Goal: Information Seeking & Learning: Learn about a topic

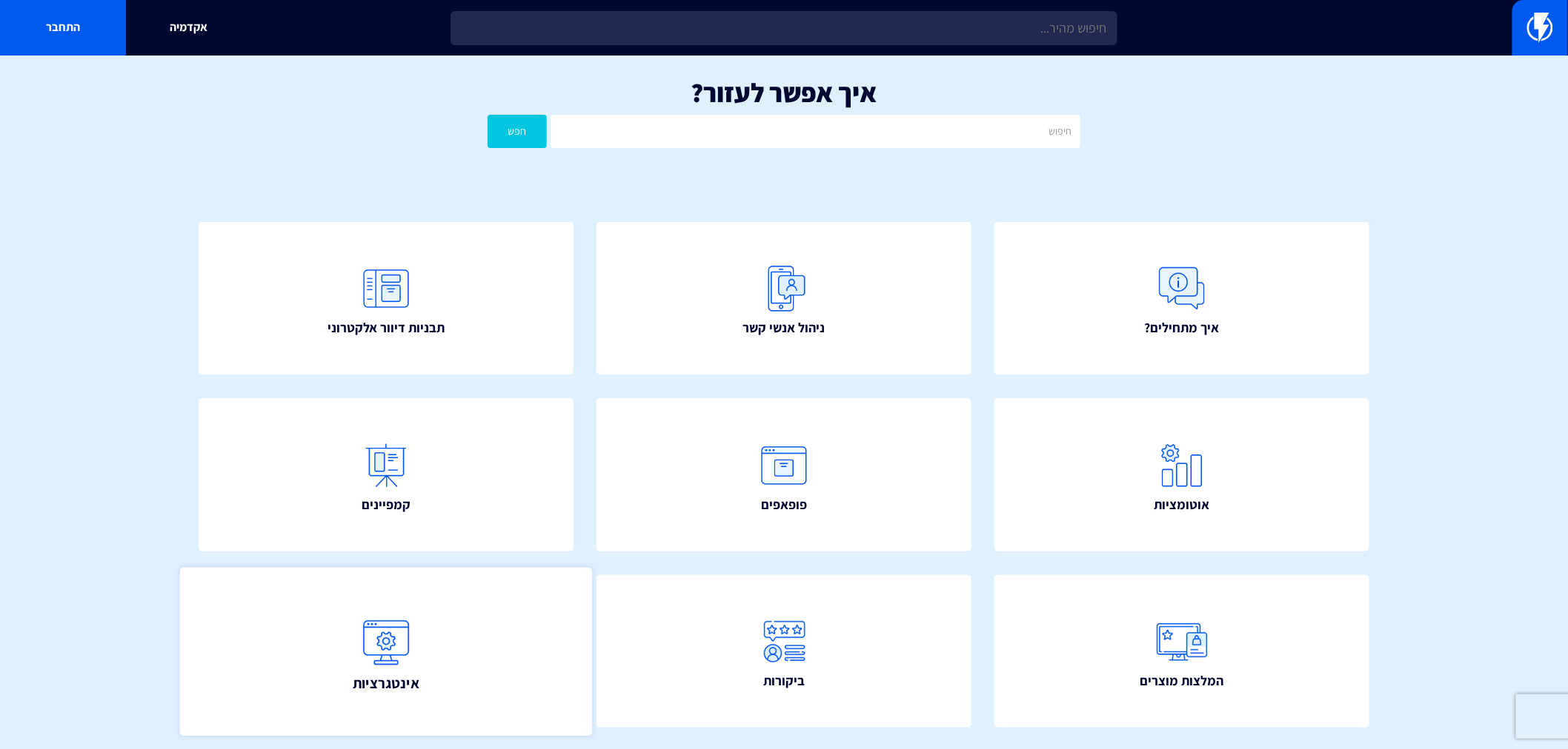
click at [452, 625] on link "אינטגרציות" at bounding box center [385, 652] width 412 height 169
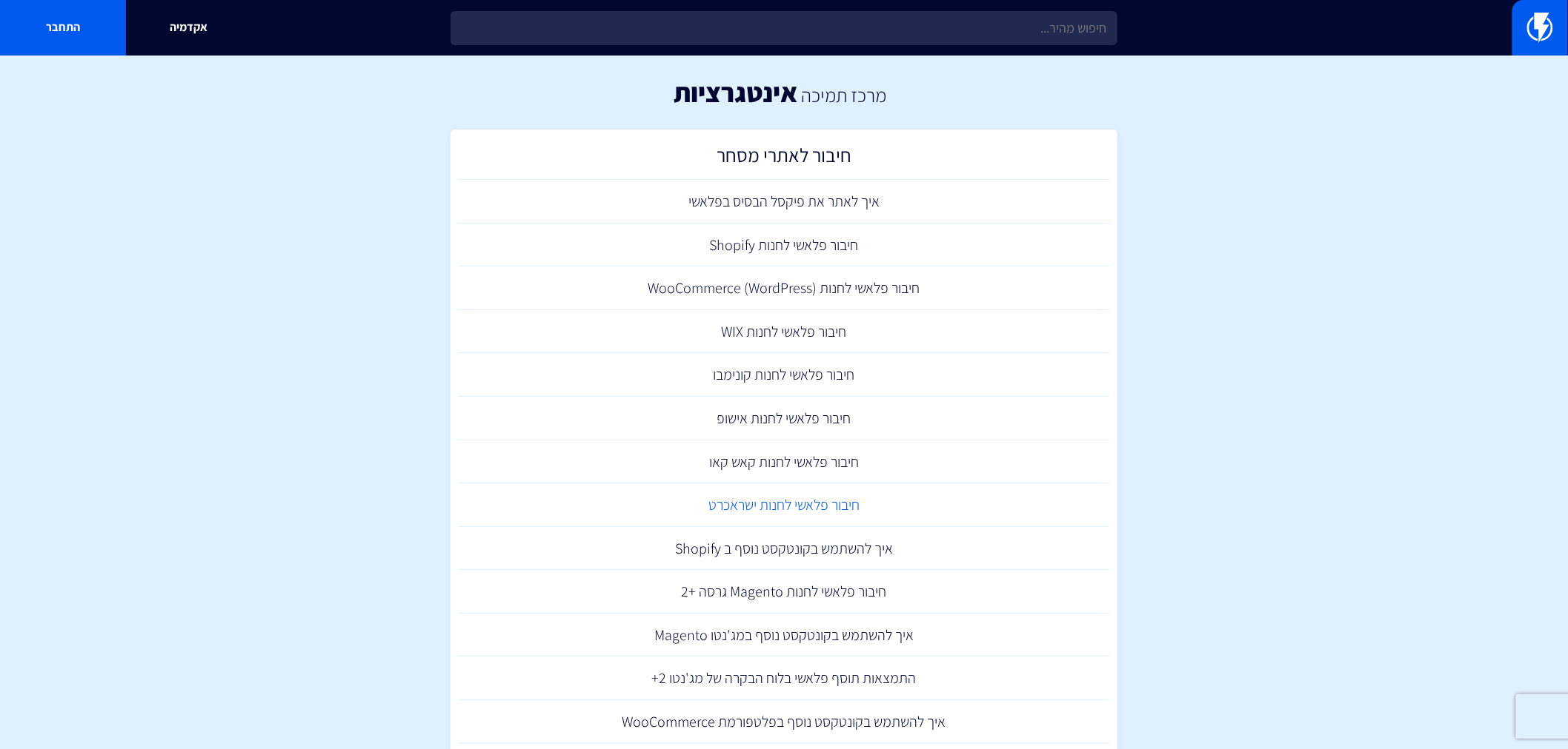
click at [763, 502] on link "חיבור פלאשי לחנות ישראכרט" at bounding box center [784, 506] width 652 height 44
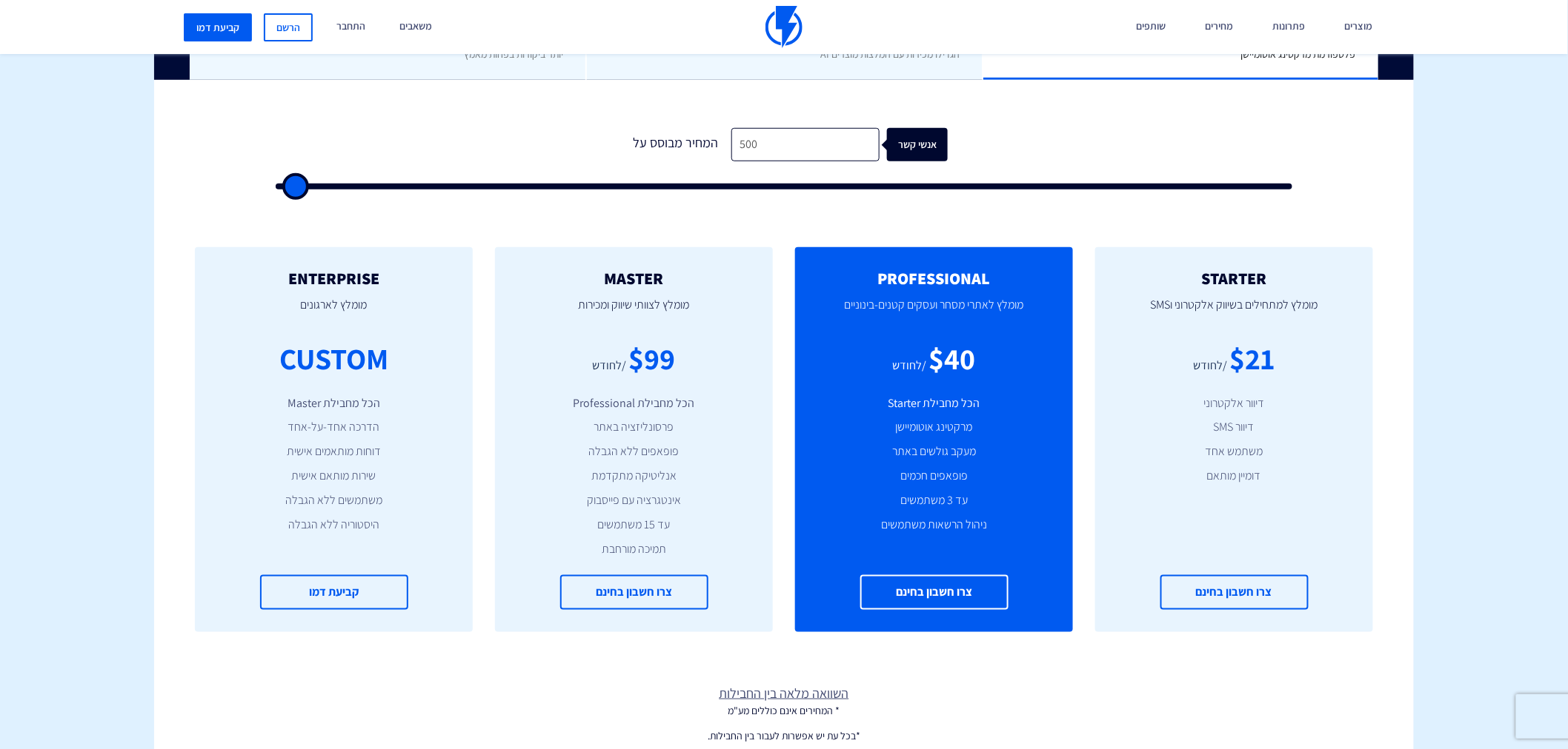
type input "9"
type input "500"
type input "90"
type input "500"
type input "900"
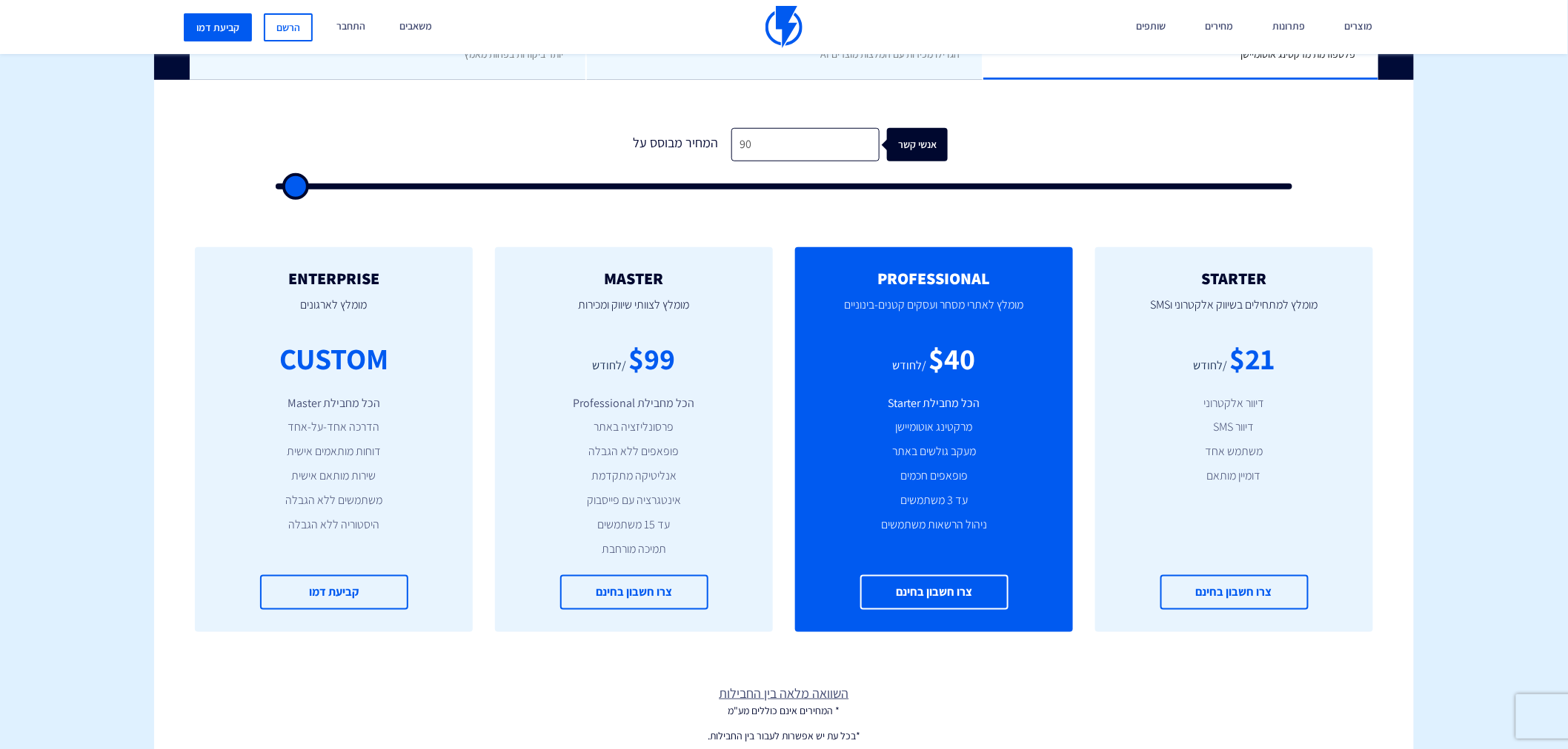
type input "1000"
type input "9,000"
type input "9000"
drag, startPoint x: 629, startPoint y: 363, endPoint x: 678, endPoint y: 361, distance: 49.0
click at [678, 361] on div "$268" at bounding box center [651, 358] width 62 height 42
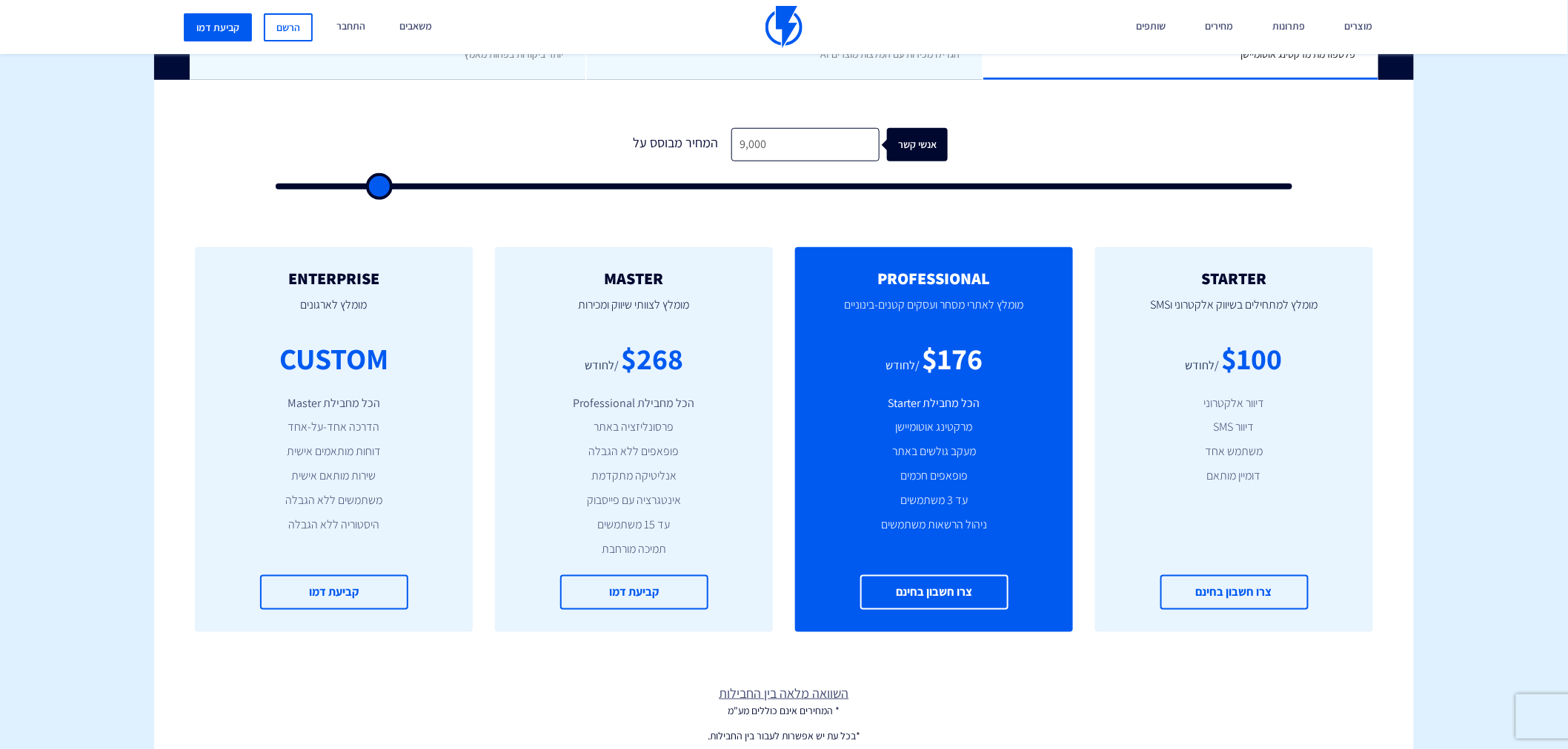
click at [678, 361] on div "$268" at bounding box center [651, 358] width 62 height 42
drag, startPoint x: 627, startPoint y: 361, endPoint x: 686, endPoint y: 361, distance: 59.0
click at [686, 361] on div "$268 /לחודש" at bounding box center [633, 358] width 233 height 42
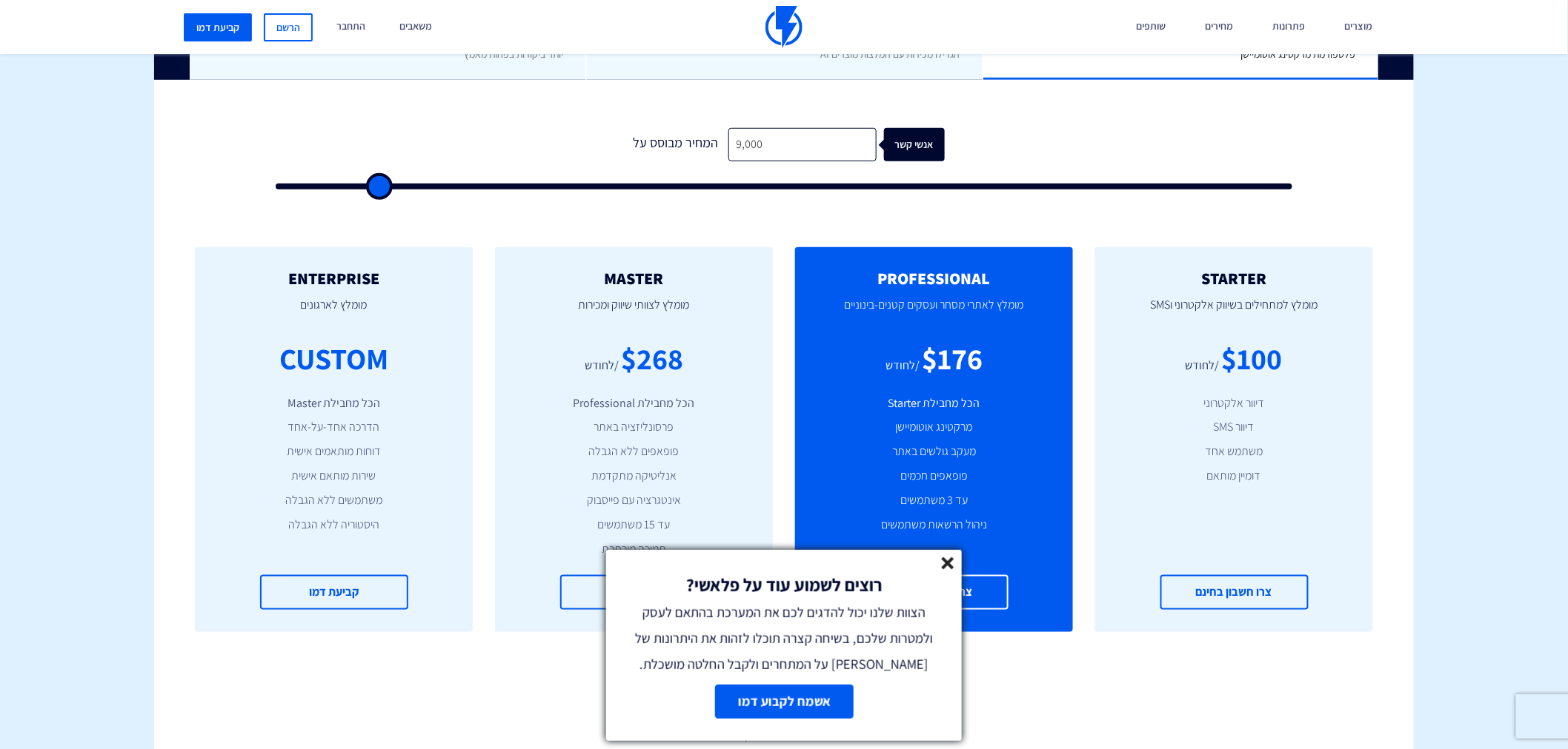
click at [943, 562] on icon at bounding box center [947, 564] width 12 height 12
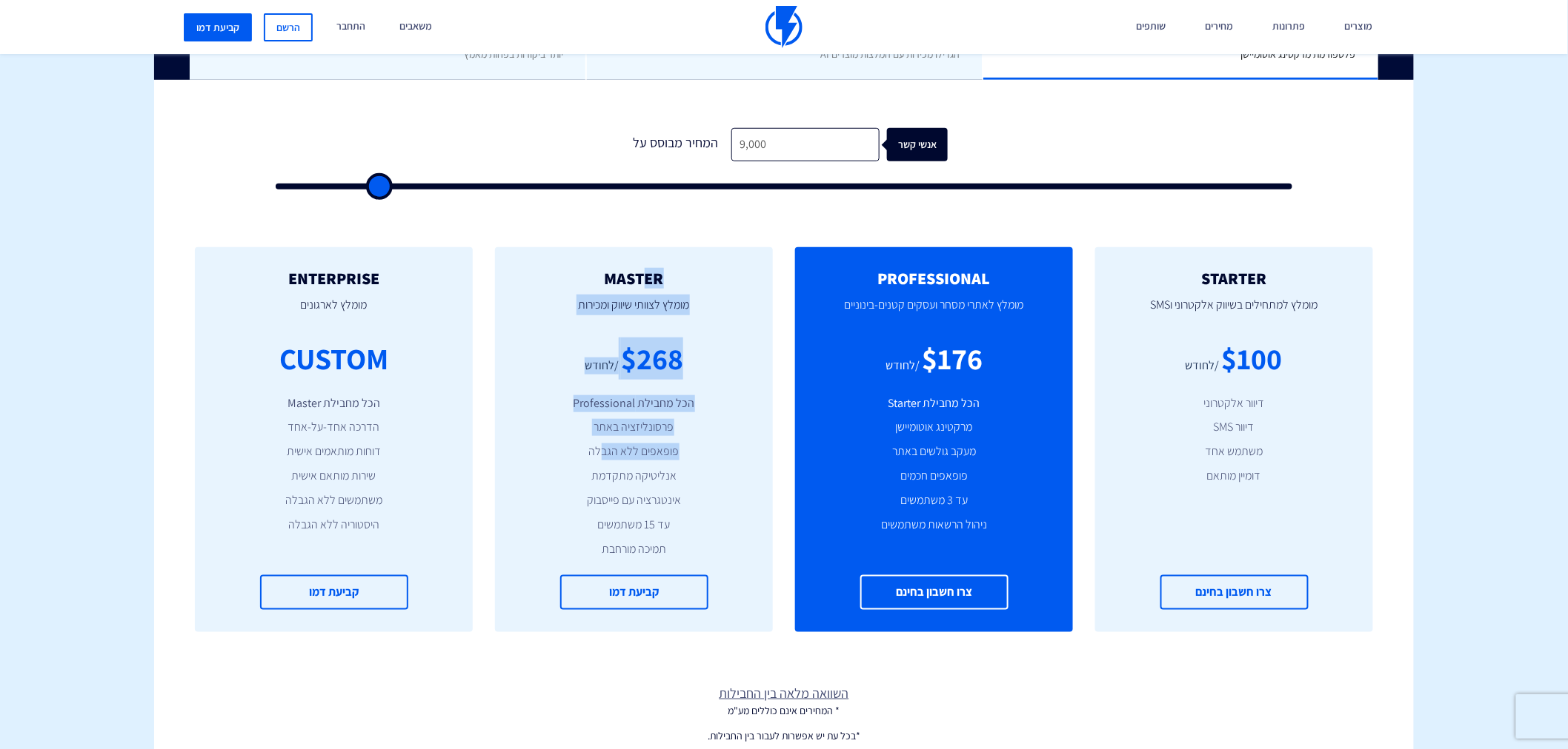
drag, startPoint x: 642, startPoint y: 274, endPoint x: 606, endPoint y: 423, distance: 153.3
click at [605, 425] on div "MASTER [PERSON_NAME] לצוותי שיווק ומכירות $268 /לחודש הכל מחבילת Professional פ…" at bounding box center [633, 439] width 278 height 385
click at [606, 423] on li "פרסונליזציה באתר" at bounding box center [633, 428] width 233 height 17
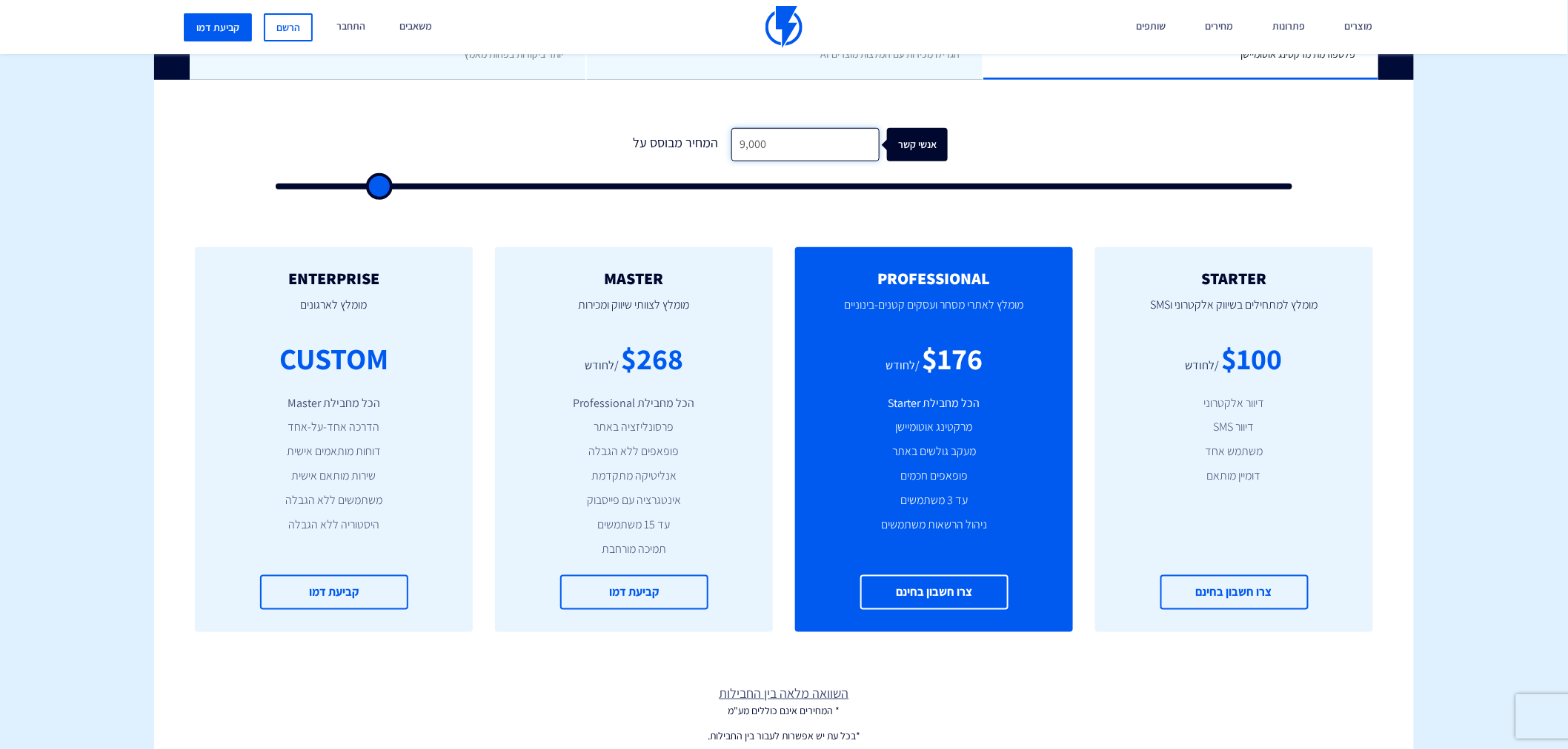
click at [770, 142] on input "9,000" at bounding box center [805, 144] width 148 height 33
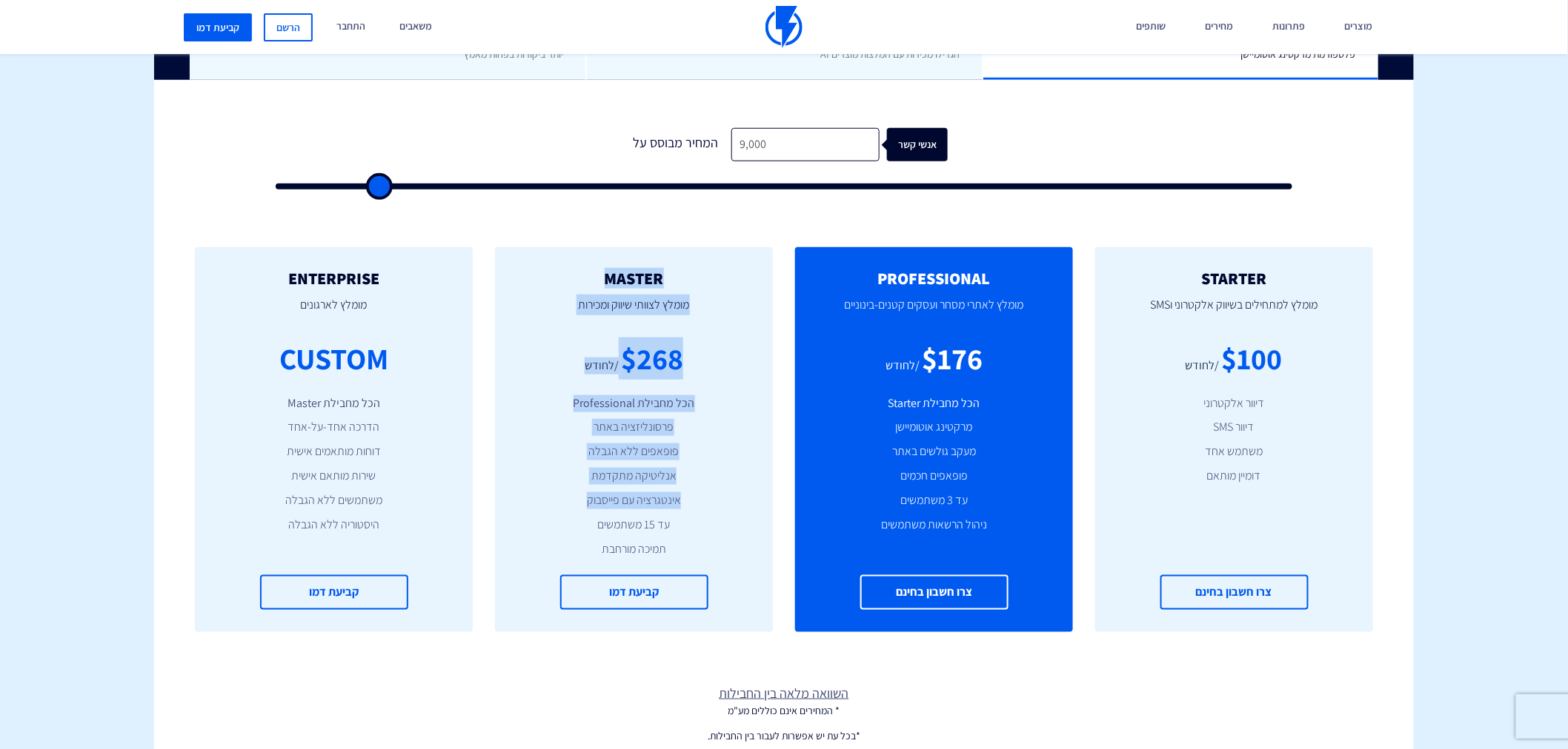
drag, startPoint x: 695, startPoint y: 280, endPoint x: 589, endPoint y: 493, distance: 237.9
click at [589, 493] on div "MASTER [PERSON_NAME] לצוותי שיווק ומכירות $268 /לחודש הכל מחבילת Professional פ…" at bounding box center [633, 439] width 278 height 385
click at [589, 493] on li "אינטגרציה עם פייסבוק" at bounding box center [633, 501] width 233 height 17
drag, startPoint x: 668, startPoint y: 263, endPoint x: 563, endPoint y: 542, distance: 298.1
click at [563, 542] on div "MASTER [PERSON_NAME] לצוותי שיווק ומכירות $268 /לחודש הכל מחבילת Professional פ…" at bounding box center [633, 439] width 278 height 385
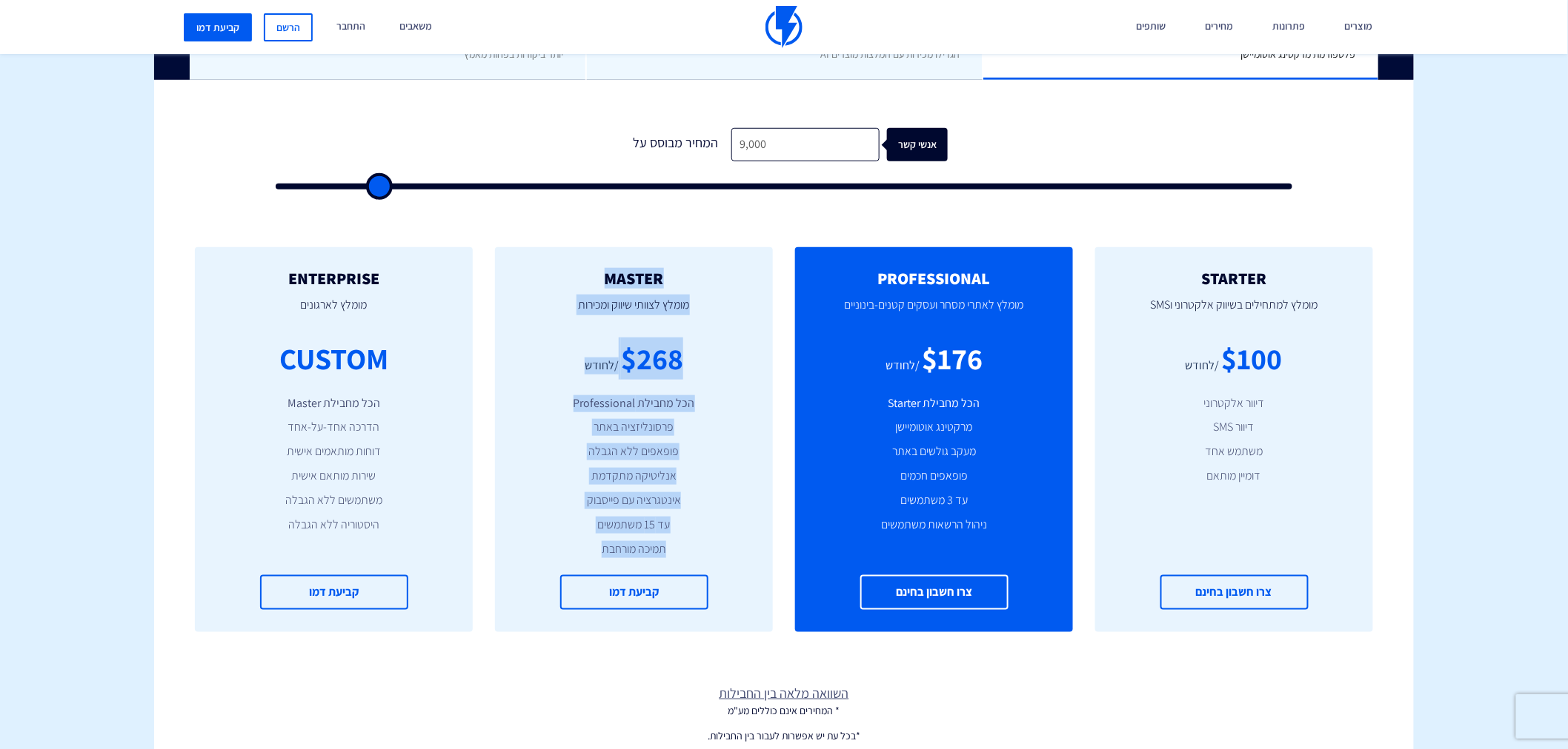
click at [563, 542] on li "תמיכה מורחבת" at bounding box center [633, 550] width 233 height 17
drag, startPoint x: 683, startPoint y: 271, endPoint x: 569, endPoint y: 543, distance: 294.9
click at [569, 543] on div "MASTER [PERSON_NAME] לצוותי שיווק ומכירות $268 /לחודש הכל מחבילת Professional פ…" at bounding box center [633, 439] width 278 height 385
click at [569, 543] on li "תמיכה מורחבת" at bounding box center [633, 550] width 233 height 17
drag, startPoint x: 706, startPoint y: 266, endPoint x: 569, endPoint y: 535, distance: 301.9
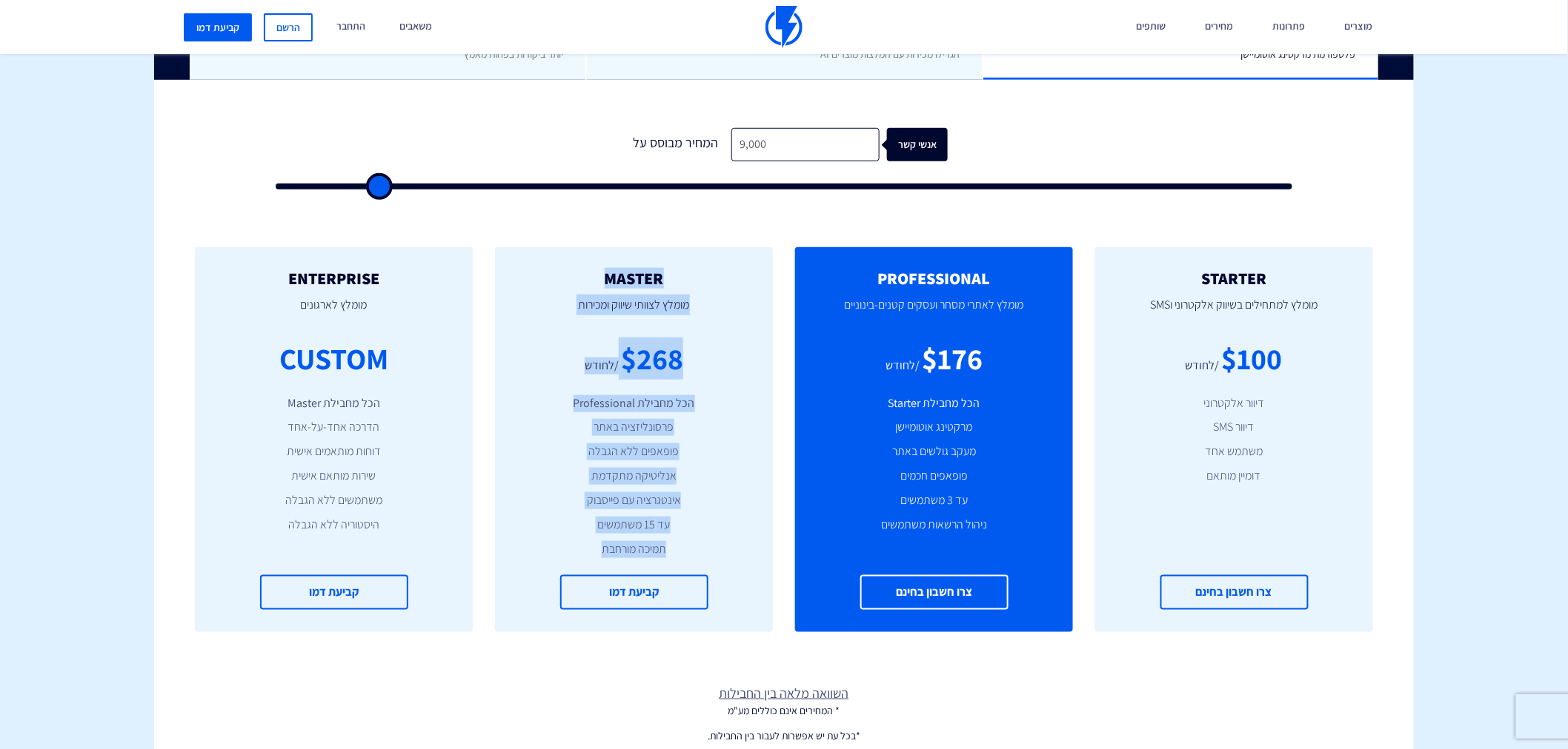
click at [569, 535] on div "MASTER [PERSON_NAME] לצוותי שיווק ומכירות $268 /לחודש הכל מחבילת Professional פ…" at bounding box center [633, 439] width 278 height 385
click at [569, 535] on ul "הכל מחבילת Professional פרסונליזציה באתר פופאפים ללא הגבלה אנליטיקה מתקדמת אינט…" at bounding box center [633, 476] width 233 height 163
drag, startPoint x: 689, startPoint y: 250, endPoint x: 569, endPoint y: 538, distance: 312.0
click at [569, 538] on div "MASTER [PERSON_NAME] לצוותי שיווק ומכירות $268 /לחודש הכל מחבילת Professional פ…" at bounding box center [633, 439] width 278 height 385
click at [569, 538] on ul "הכל מחבילת Professional פרסונליזציה באתר פופאפים ללא הגבלה אנליטיקה מתקדמת אינט…" at bounding box center [633, 476] width 233 height 163
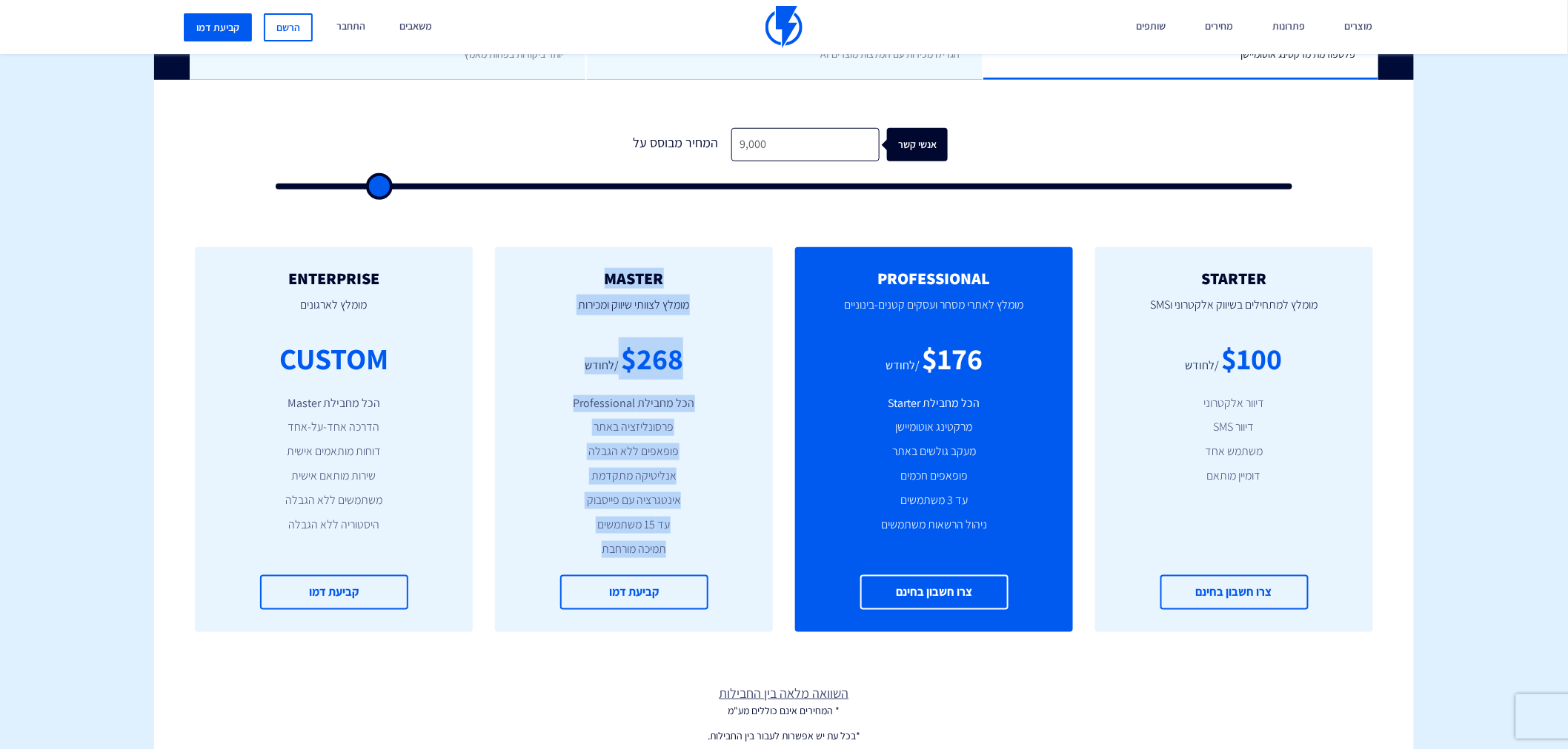
drag, startPoint x: 695, startPoint y: 274, endPoint x: 555, endPoint y: 586, distance: 342.0
click at [555, 586] on div "MASTER [PERSON_NAME] לצוותי שיווק ומכירות $268 /לחודש הכל מחבילת Professional פ…" at bounding box center [633, 439] width 278 height 385
click at [561, 505] on li "אינטגרציה עם פייסבוק" at bounding box center [633, 501] width 233 height 17
drag, startPoint x: 676, startPoint y: 257, endPoint x: 554, endPoint y: 545, distance: 312.8
click at [554, 545] on div "MASTER [PERSON_NAME] לצוותי שיווק ומכירות $268 /לחודש הכל מחבילת Professional פ…" at bounding box center [633, 439] width 278 height 385
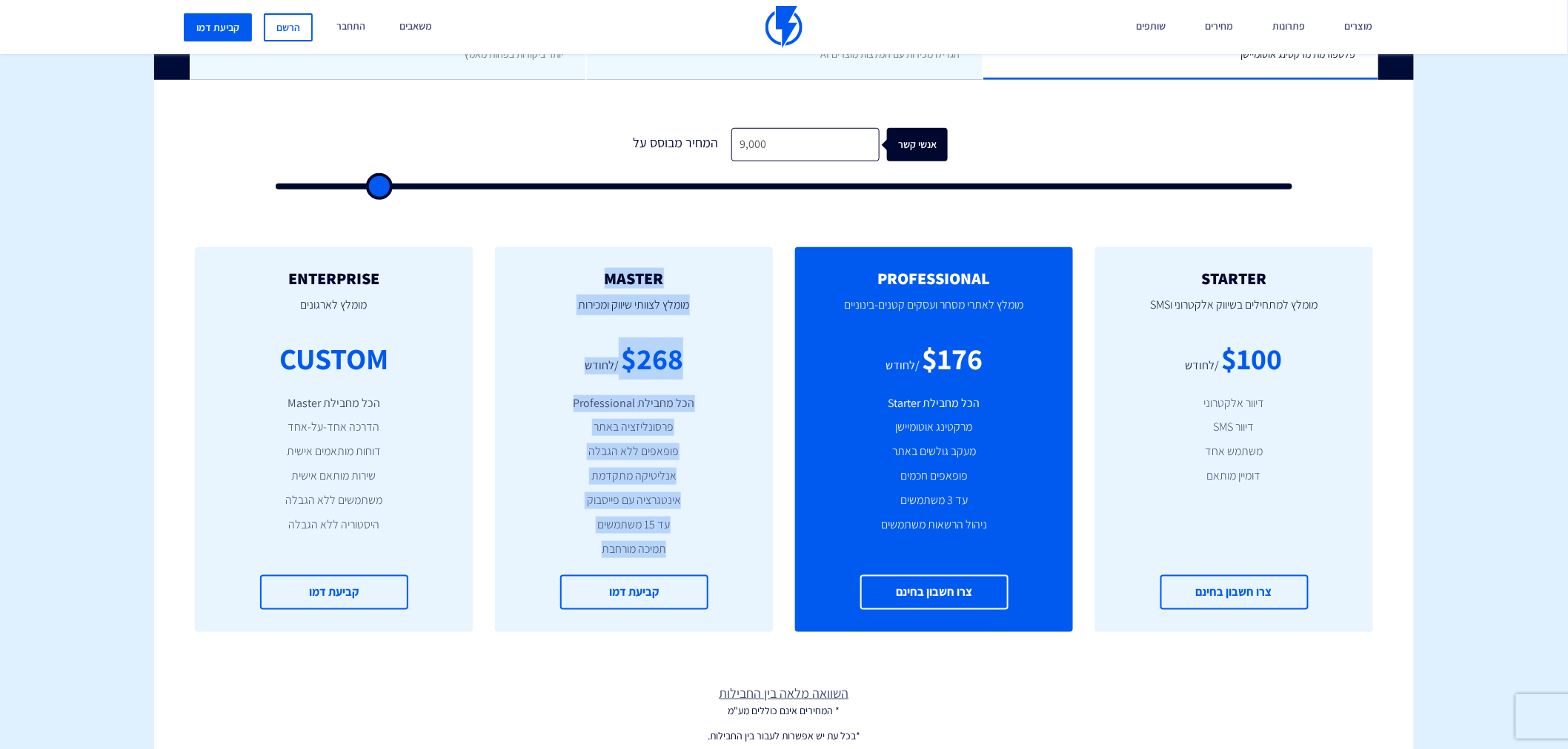
click at [554, 545] on li "תמיכה מורחבת" at bounding box center [633, 550] width 233 height 17
drag, startPoint x: 669, startPoint y: 277, endPoint x: 557, endPoint y: 551, distance: 296.0
click at [557, 551] on div "MASTER [PERSON_NAME] לצוותי שיווק ומכירות $268 /לחודש הכל מחבילת Professional פ…" at bounding box center [633, 439] width 278 height 385
click at [557, 551] on li "תמיכה מורחבת" at bounding box center [633, 550] width 233 height 17
drag, startPoint x: 689, startPoint y: 275, endPoint x: 551, endPoint y: 561, distance: 317.6
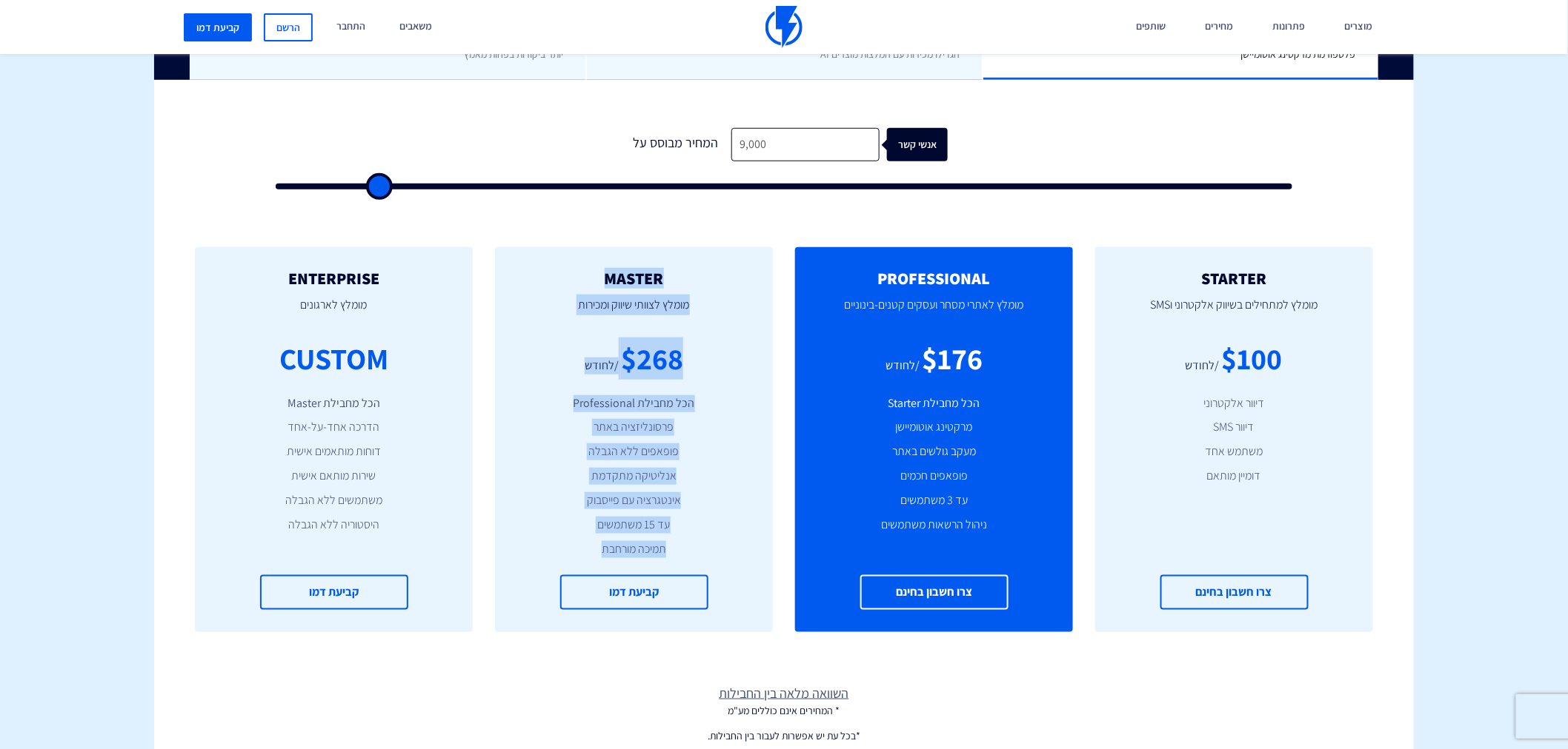
click at [551, 561] on div "MASTER [PERSON_NAME] לצוותי שיווק ומכירות $268 /לחודש הכל מחבילת Professional פ…" at bounding box center [633, 439] width 278 height 385
drag, startPoint x: 701, startPoint y: 263, endPoint x: 545, endPoint y: 543, distance: 320.5
click at [545, 543] on div "MASTER [PERSON_NAME] לצוותי שיווק ומכירות $268 /לחודש הכל מחבילת Professional פ…" at bounding box center [633, 439] width 278 height 385
click at [545, 543] on li "תמיכה מורחבת" at bounding box center [633, 550] width 233 height 17
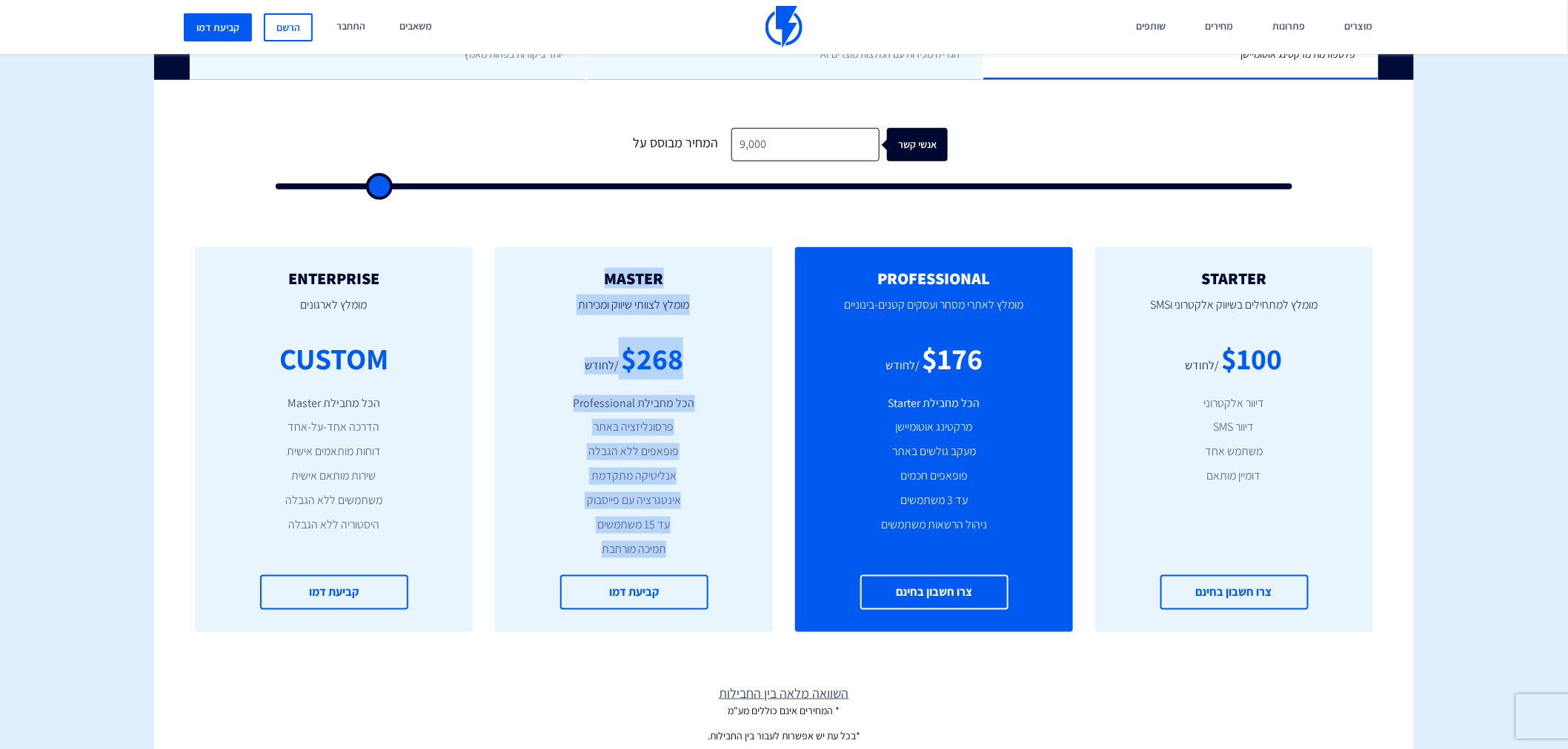
drag, startPoint x: 719, startPoint y: 263, endPoint x: 575, endPoint y: 538, distance: 310.4
click at [575, 538] on div "MASTER [PERSON_NAME] לצוותי שיווק ומכירות $268 /לחודש הכל מחבילת Professional פ…" at bounding box center [633, 439] width 278 height 385
click at [575, 538] on ul "הכל מחבילת Professional פרסונליזציה באתר פופאפים ללא הגבלה אנליטיקה מתקדמת אינט…" at bounding box center [633, 476] width 233 height 163
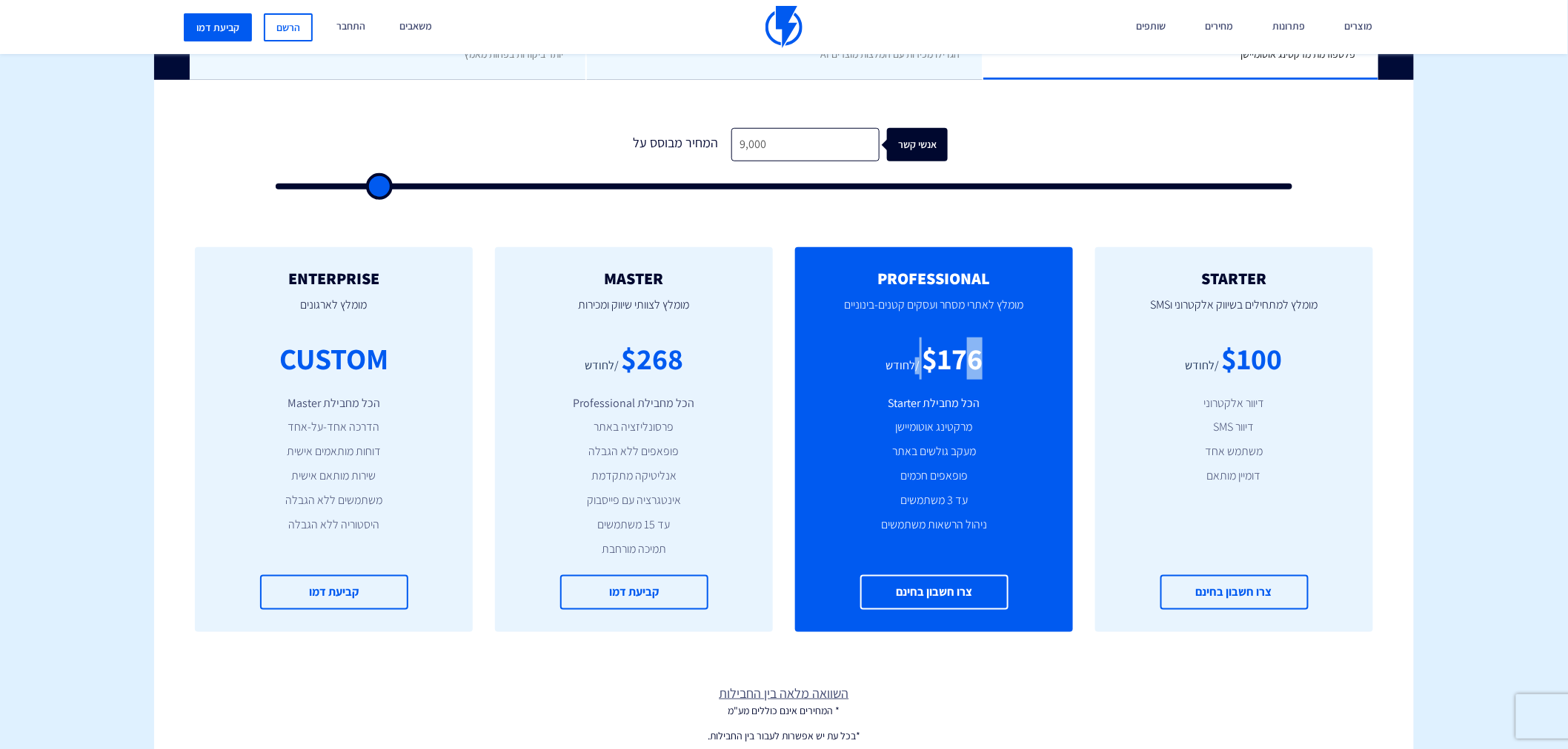
drag, startPoint x: 914, startPoint y: 364, endPoint x: 966, endPoint y: 361, distance: 52.1
click at [966, 361] on div "$176 /לחודש" at bounding box center [933, 358] width 233 height 42
click at [927, 361] on div "$176" at bounding box center [952, 358] width 61 height 42
drag, startPoint x: 988, startPoint y: 360, endPoint x: 1001, endPoint y: 360, distance: 13.0
click at [1001, 360] on div "$176 /לחודש" at bounding box center [933, 358] width 233 height 42
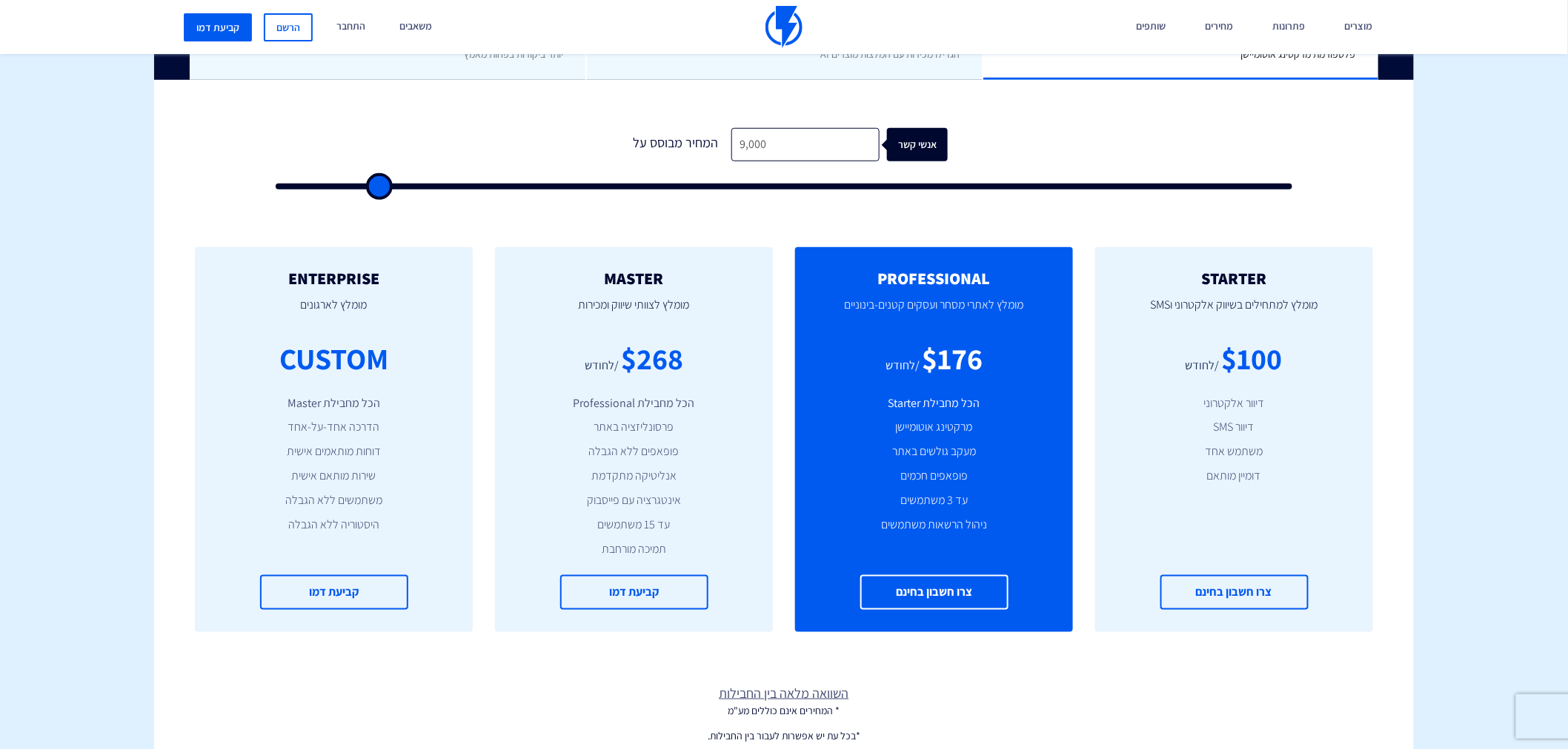
click at [1001, 360] on div "$176 /לחודש" at bounding box center [933, 358] width 233 height 42
drag, startPoint x: 936, startPoint y: 348, endPoint x: 977, endPoint y: 351, distance: 41.1
click at [977, 351] on div "$176" at bounding box center [952, 358] width 61 height 42
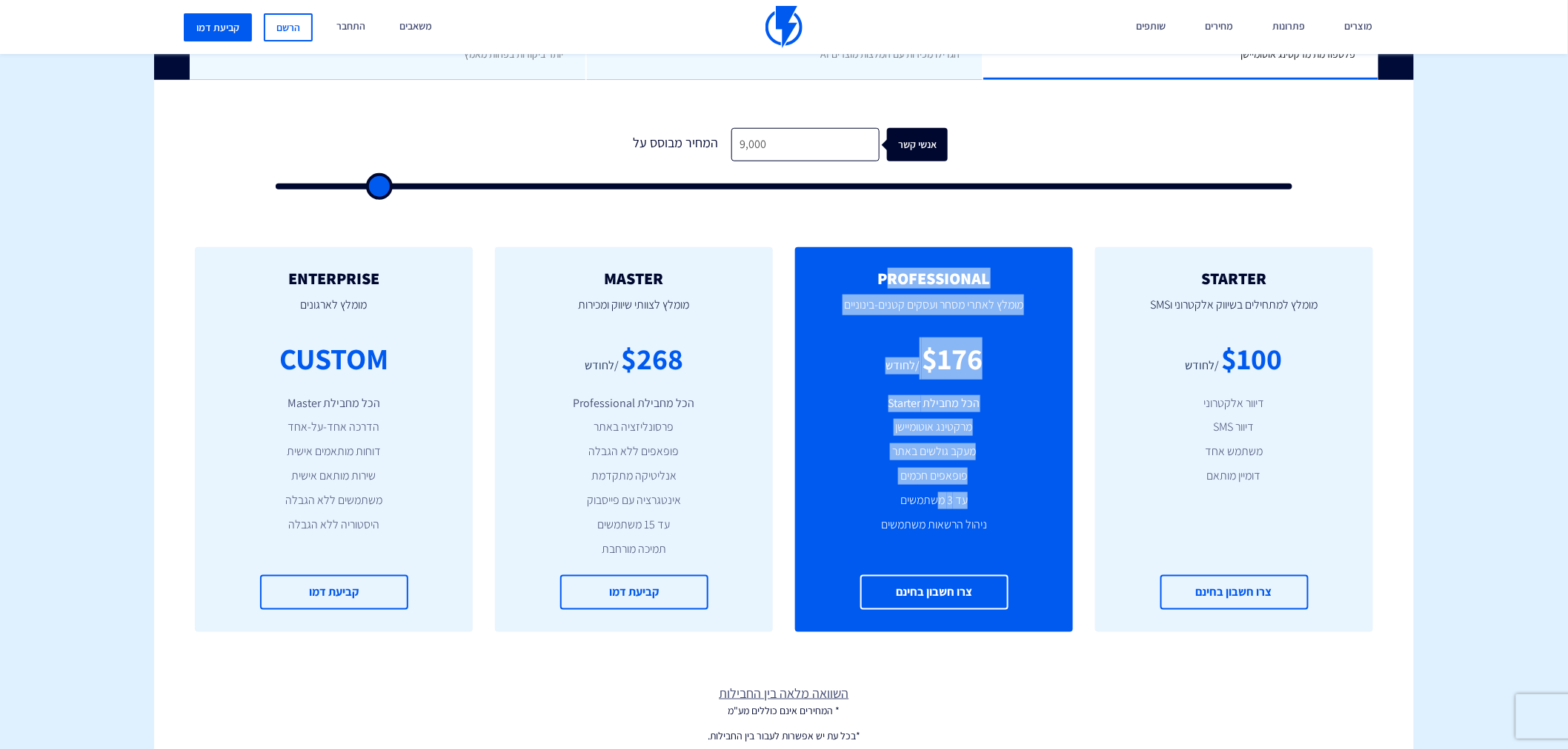
drag, startPoint x: 890, startPoint y: 268, endPoint x: 938, endPoint y: 493, distance: 230.1
click at [938, 493] on div "PROFESSIONAL מומלץ לאתרי מסחר ועסקים קטנים-בינוניים $176 /לחודש הכל מחבילת Star…" at bounding box center [934, 439] width 278 height 385
click at [921, 445] on li "מעקב גולשים באתר" at bounding box center [933, 452] width 233 height 17
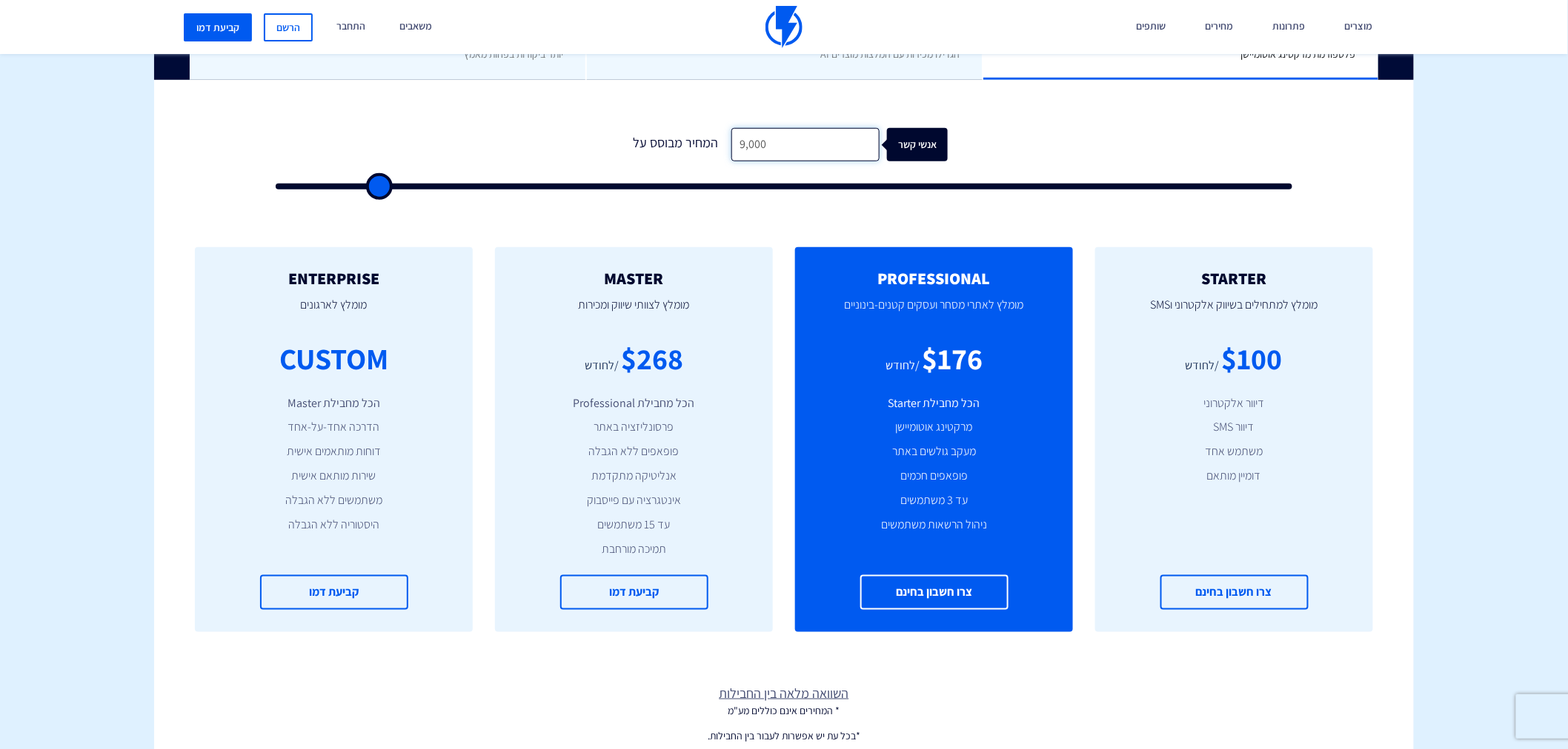
drag, startPoint x: 787, startPoint y: 145, endPoint x: 726, endPoint y: 145, distance: 61.0
click at [731, 145] on input "9,000" at bounding box center [805, 144] width 148 height 33
click at [749, 145] on input "9,000" at bounding box center [805, 144] width 148 height 33
drag, startPoint x: 777, startPoint y: 143, endPoint x: 713, endPoint y: 144, distance: 64.0
click at [713, 144] on div "המחיר מבוסס על 9,000 אנשי קשר" at bounding box center [784, 144] width 327 height 33
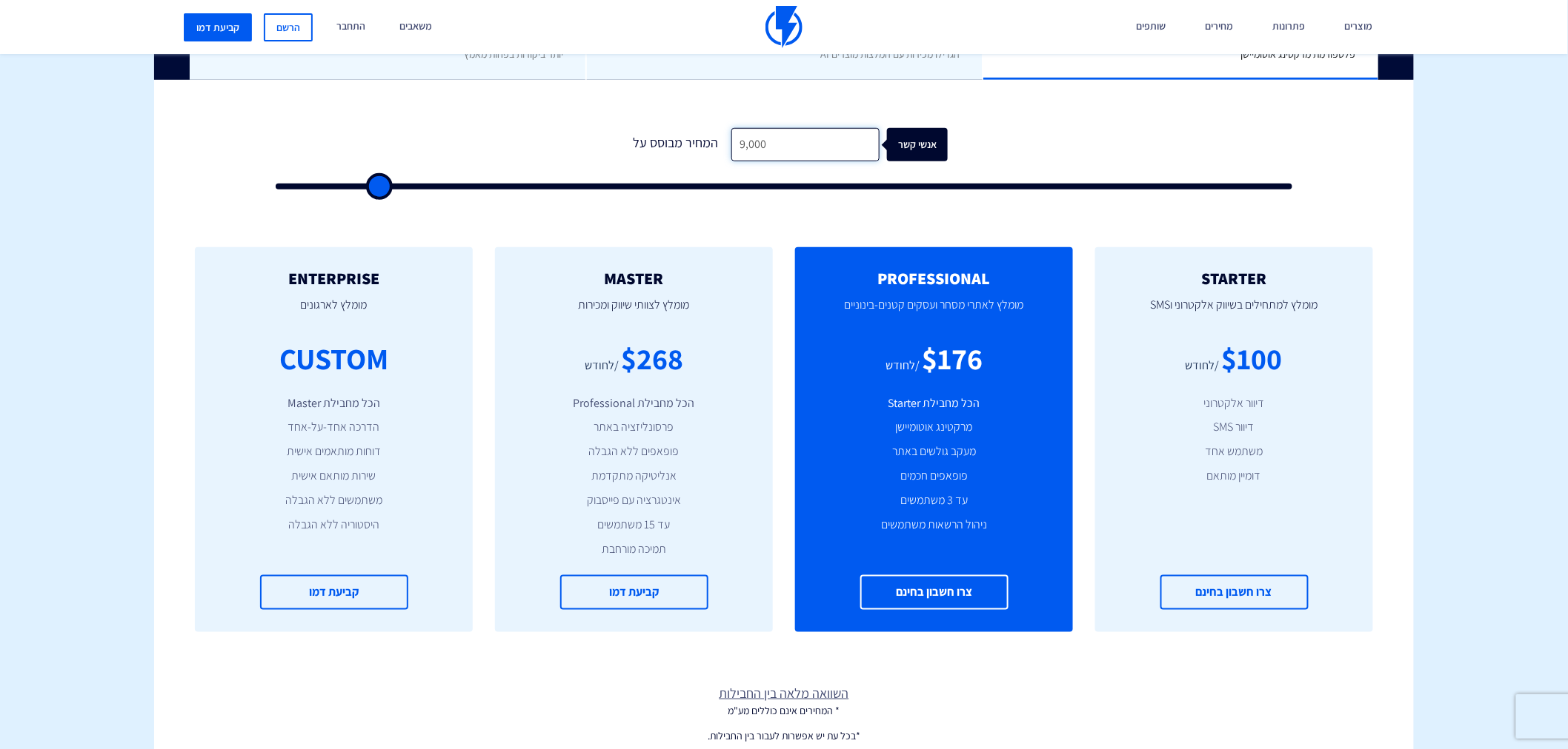
click at [762, 143] on input "9,000" at bounding box center [805, 144] width 148 height 33
drag, startPoint x: 767, startPoint y: 144, endPoint x: 711, endPoint y: 144, distance: 56.0
click at [711, 144] on div "המחיר מבוסס על 9,000 אנשי קשר" at bounding box center [784, 144] width 327 height 33
click at [720, 221] on div "STARTER מומלץ למתחילים בשיווק אלקטרוני וSMS $100 /לחודש דיוור אלקטרוני דיוור SM…" at bounding box center [784, 439] width 1259 height 444
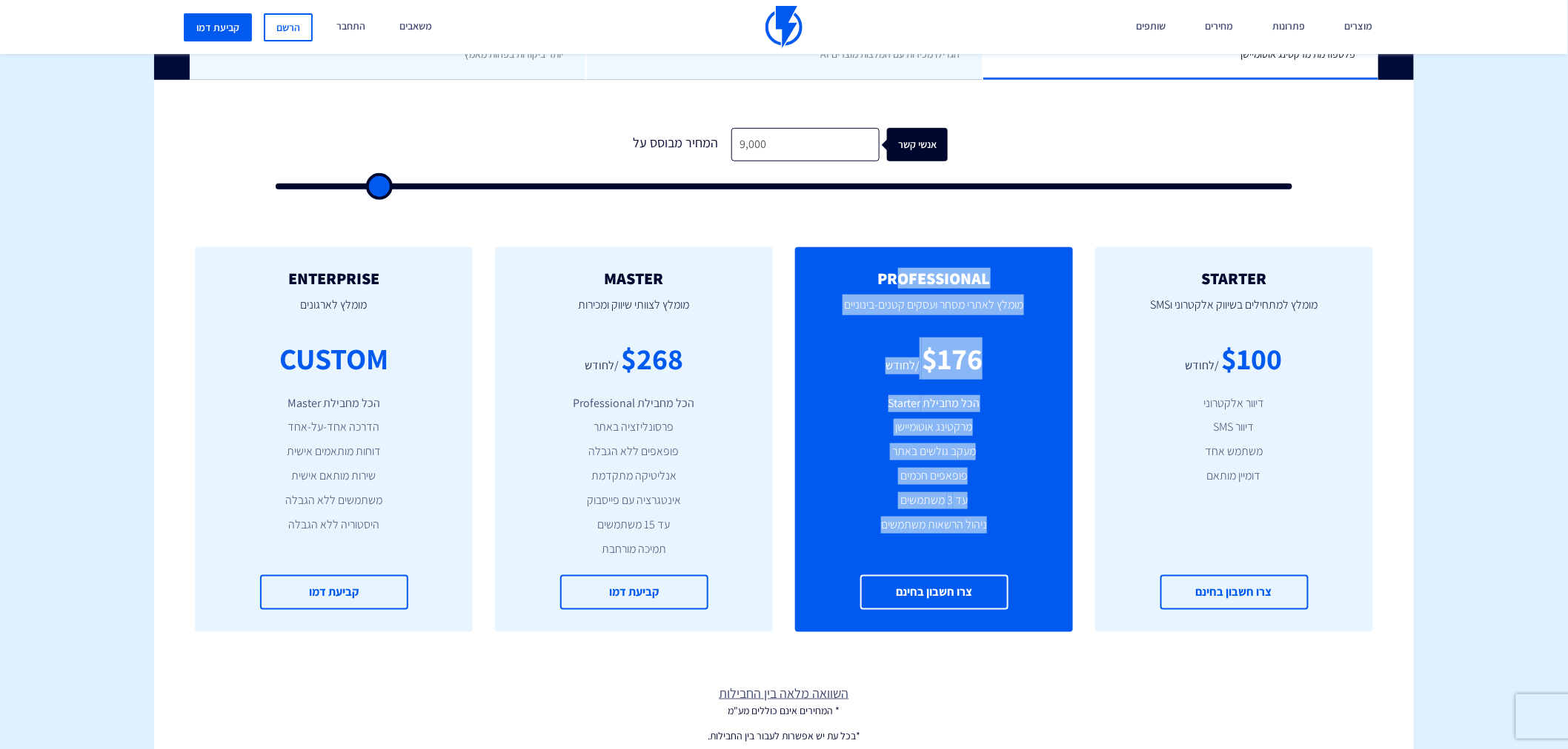
drag, startPoint x: 901, startPoint y: 270, endPoint x: 883, endPoint y: 528, distance: 258.6
click at [883, 528] on div "PROFESSIONAL מומלץ לאתרי מסחר ועסקים קטנים-בינוניים $176 /לחודש הכל מחבילת Star…" at bounding box center [934, 439] width 278 height 385
click at [883, 528] on li "ניהול הרשאות משתמשים" at bounding box center [933, 526] width 233 height 17
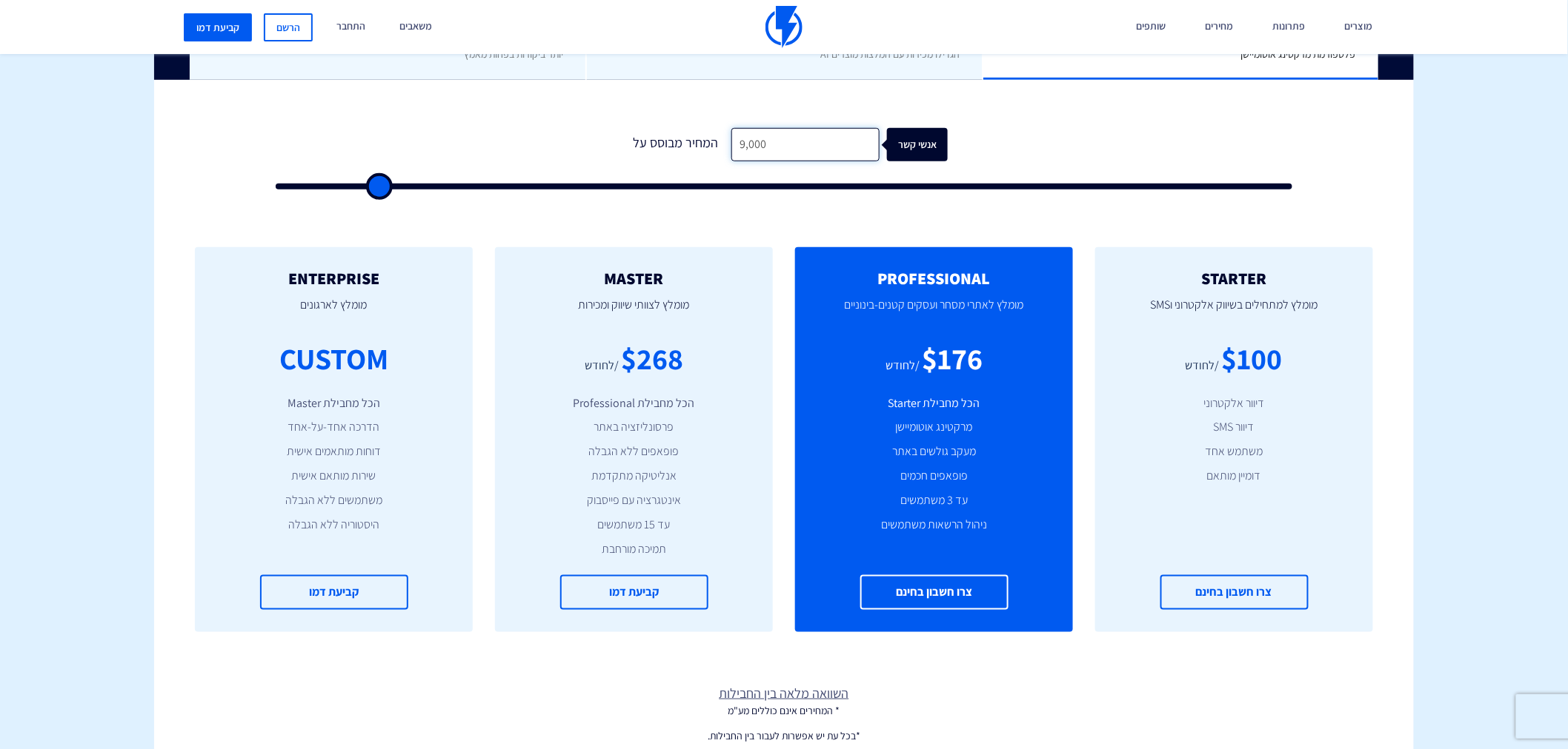
click at [778, 144] on input "9,000" at bounding box center [805, 144] width 148 height 33
type input "8"
type input "500"
type input "88"
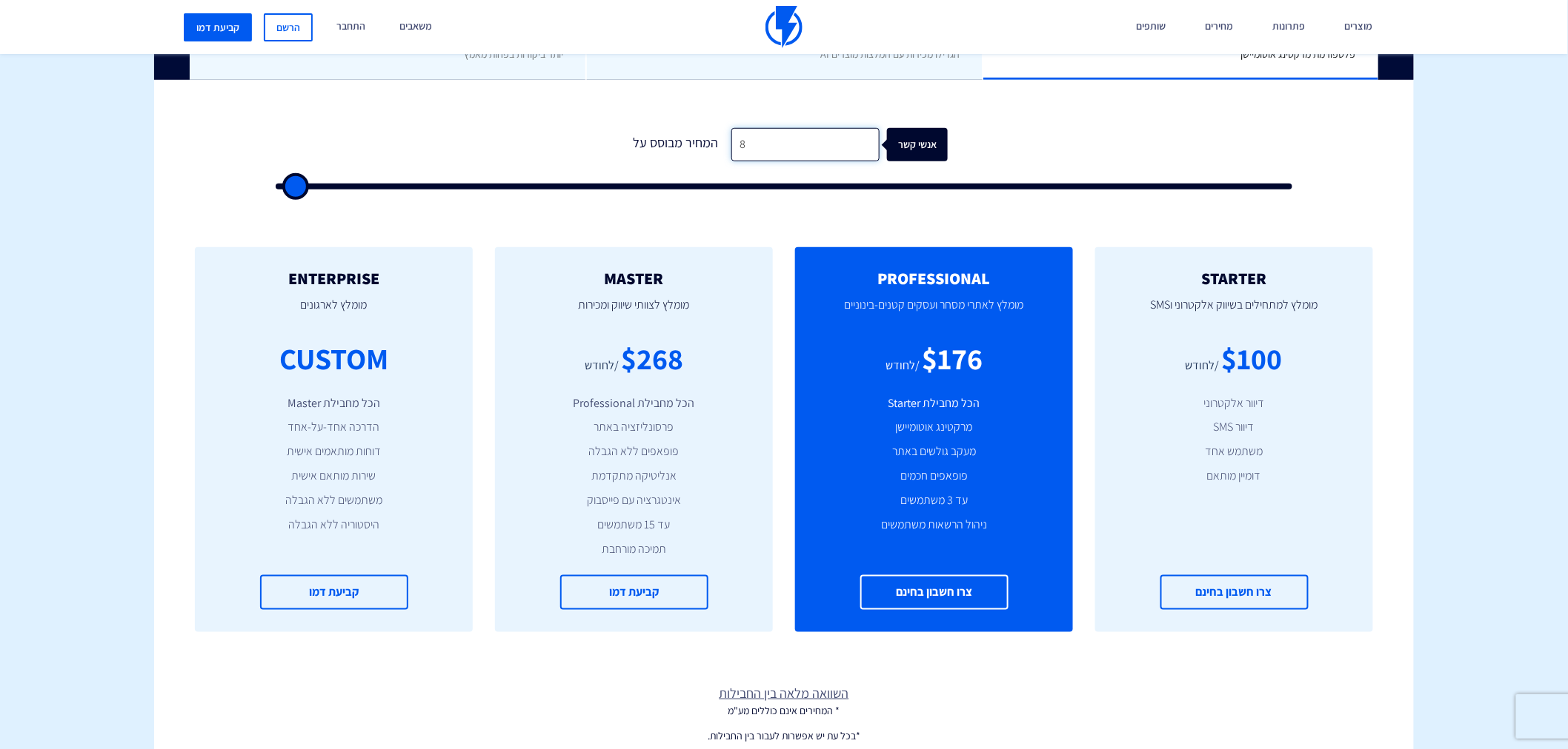
type input "500"
type input "885"
type input "1000"
type input "8,852"
type input "9000"
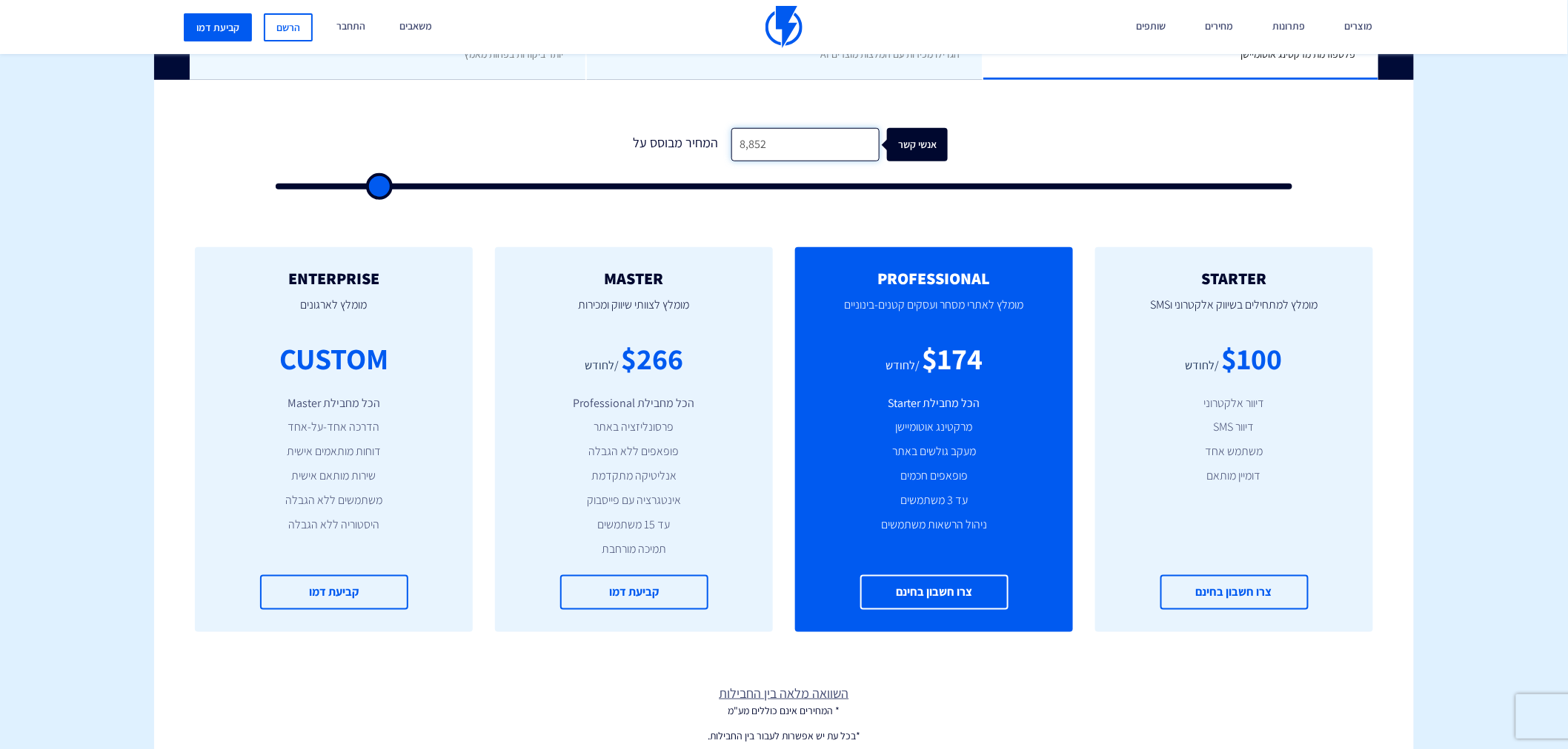
type input "8,852"
drag, startPoint x: 610, startPoint y: 364, endPoint x: 672, endPoint y: 365, distance: 62.0
click at [672, 365] on div "$266 /לחודש" at bounding box center [633, 358] width 233 height 42
click at [672, 365] on div "$266" at bounding box center [651, 358] width 62 height 42
drag, startPoint x: 952, startPoint y: 361, endPoint x: 975, endPoint y: 361, distance: 23.0
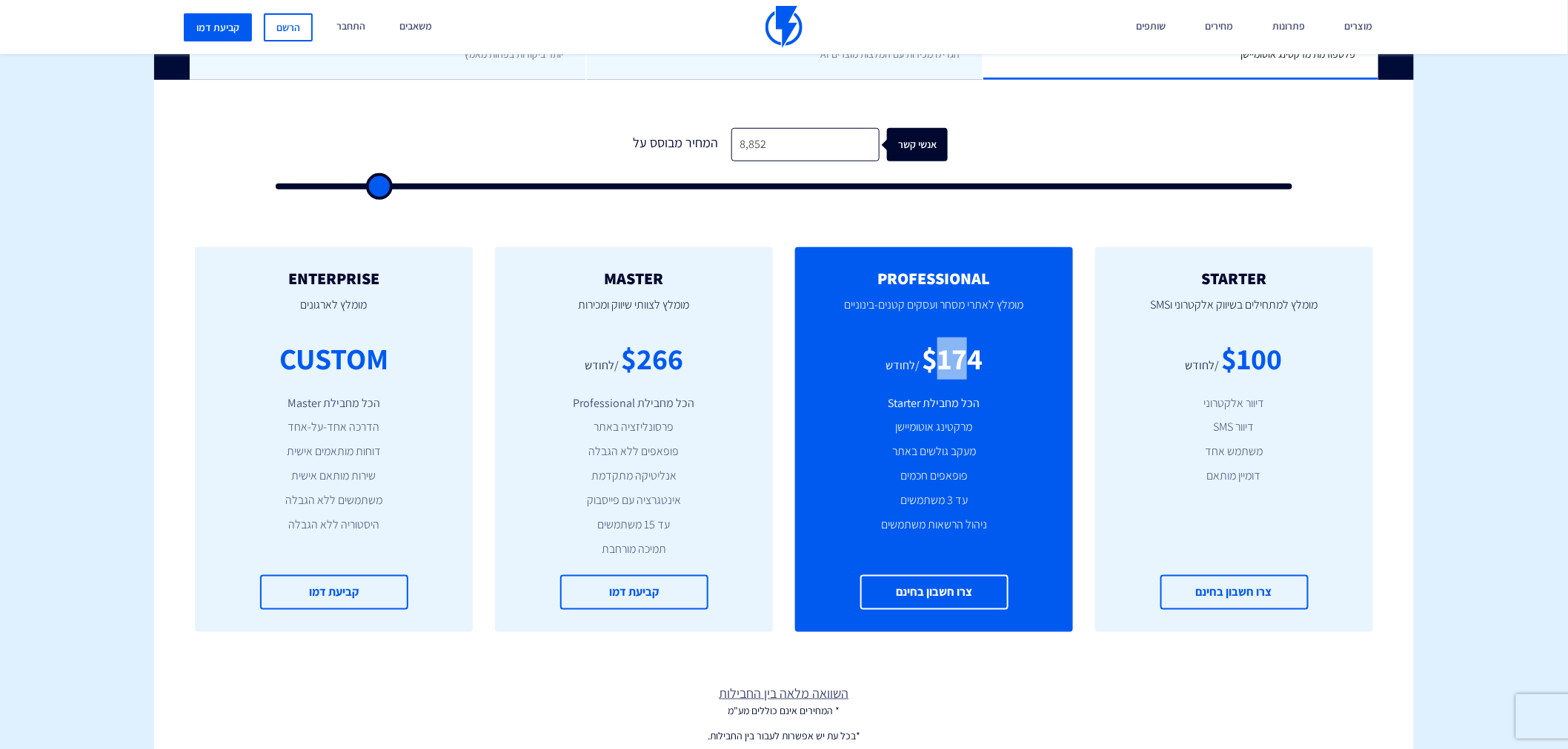
click at [975, 361] on div "$174" at bounding box center [952, 358] width 61 height 42
click at [790, 151] on input "8,852" at bounding box center [805, 144] width 148 height 33
drag, startPoint x: 612, startPoint y: 354, endPoint x: 670, endPoint y: 359, distance: 58.2
click at [670, 359] on div "$266 /לחודש" at bounding box center [633, 358] width 233 height 42
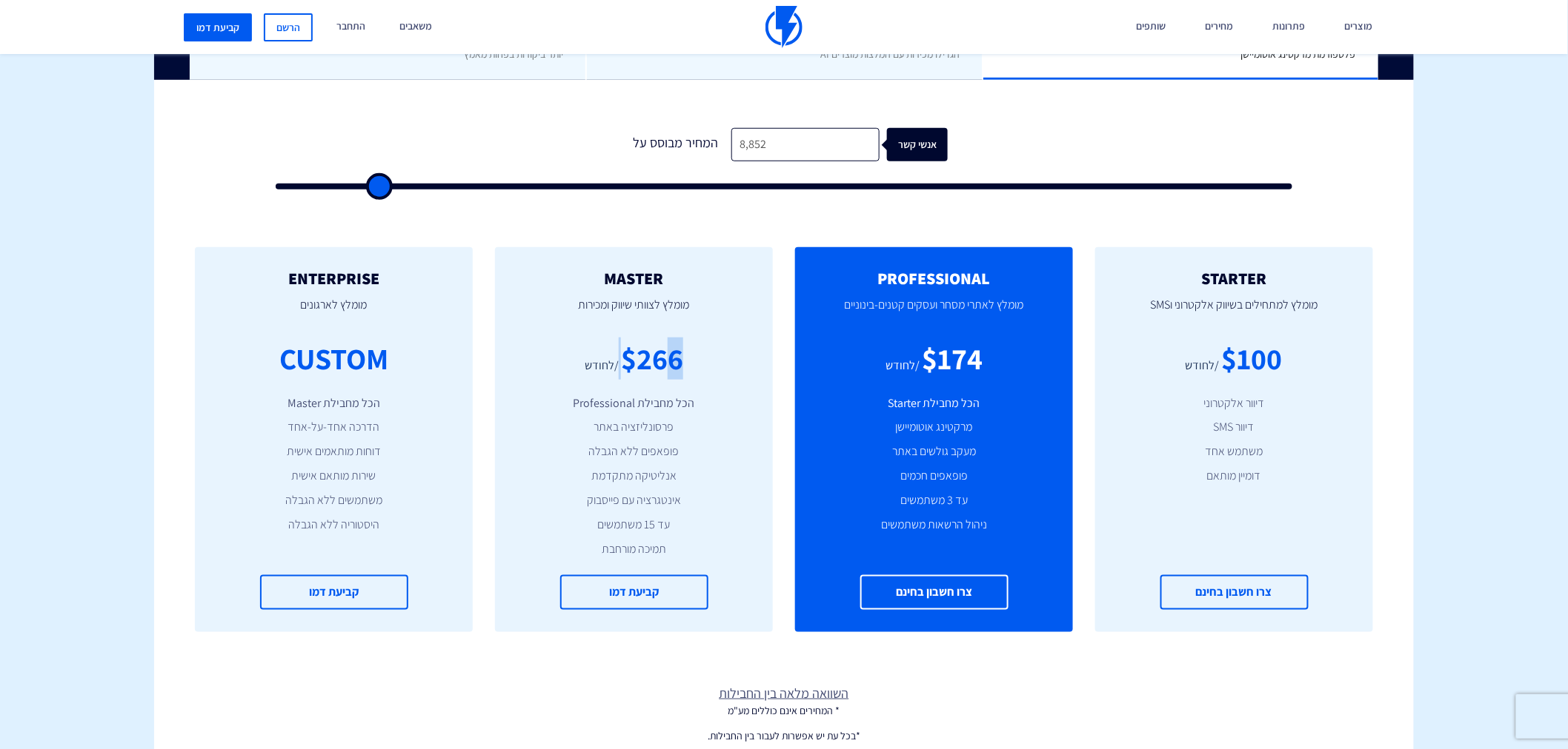
click at [670, 359] on div "$266" at bounding box center [651, 358] width 62 height 42
drag, startPoint x: 621, startPoint y: 358, endPoint x: 696, endPoint y: 367, distance: 75.5
click at [696, 367] on div "$266 /לחודש" at bounding box center [633, 358] width 233 height 42
click at [626, 385] on div "MASTER [PERSON_NAME] לצוותי שיווק ומכירות $266 /לחודש הכל מחבילת Professional פ…" at bounding box center [633, 439] width 278 height 385
drag, startPoint x: 630, startPoint y: 364, endPoint x: 716, endPoint y: 359, distance: 86.1
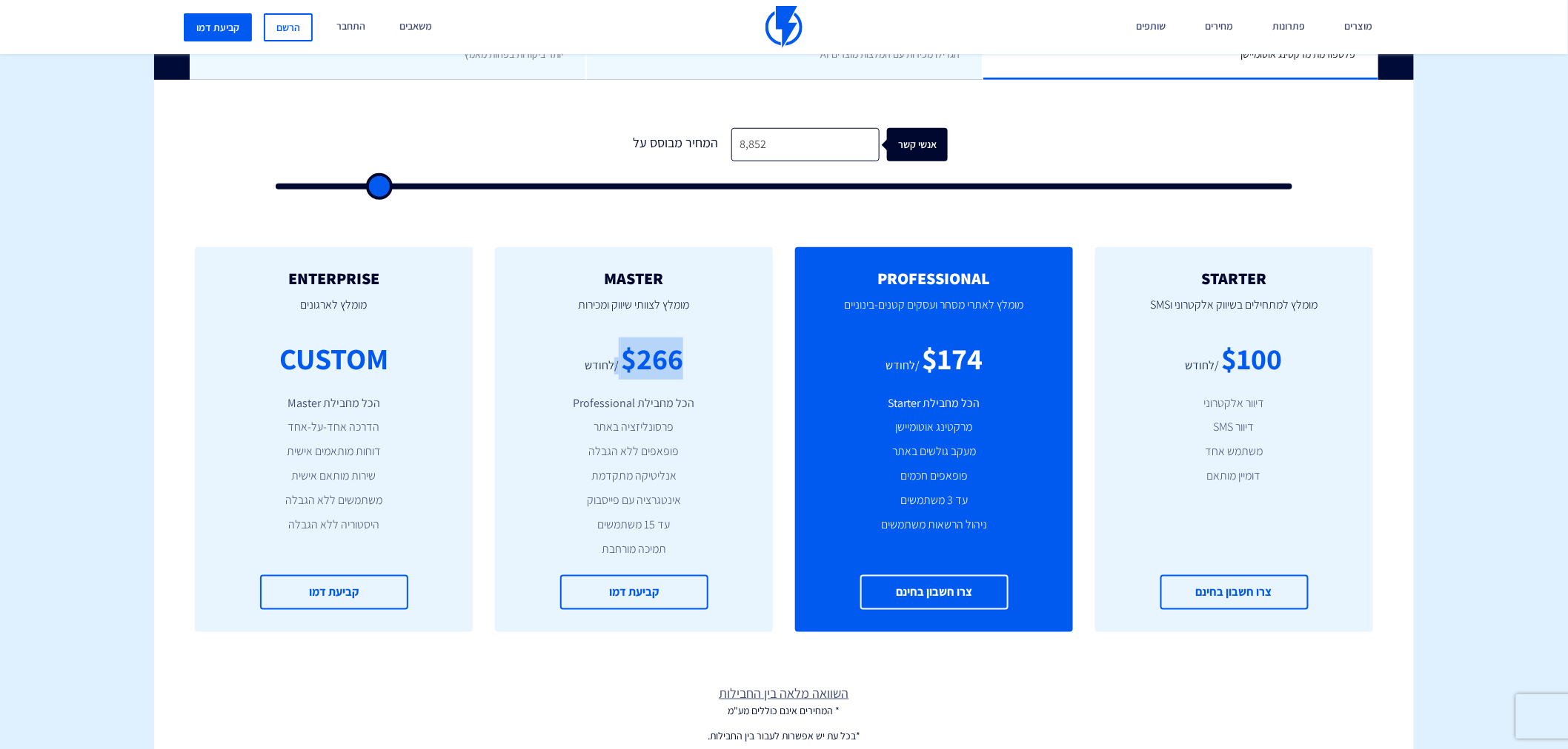
click at [716, 359] on div "$266 /לחודש" at bounding box center [633, 358] width 233 height 42
click at [875, 240] on div "STARTER מומלץ למתחילים בשיווק אלקטרוני וSMS $100 /לחודש דיוור אלקטרוני דיוור SM…" at bounding box center [784, 439] width 1259 height 444
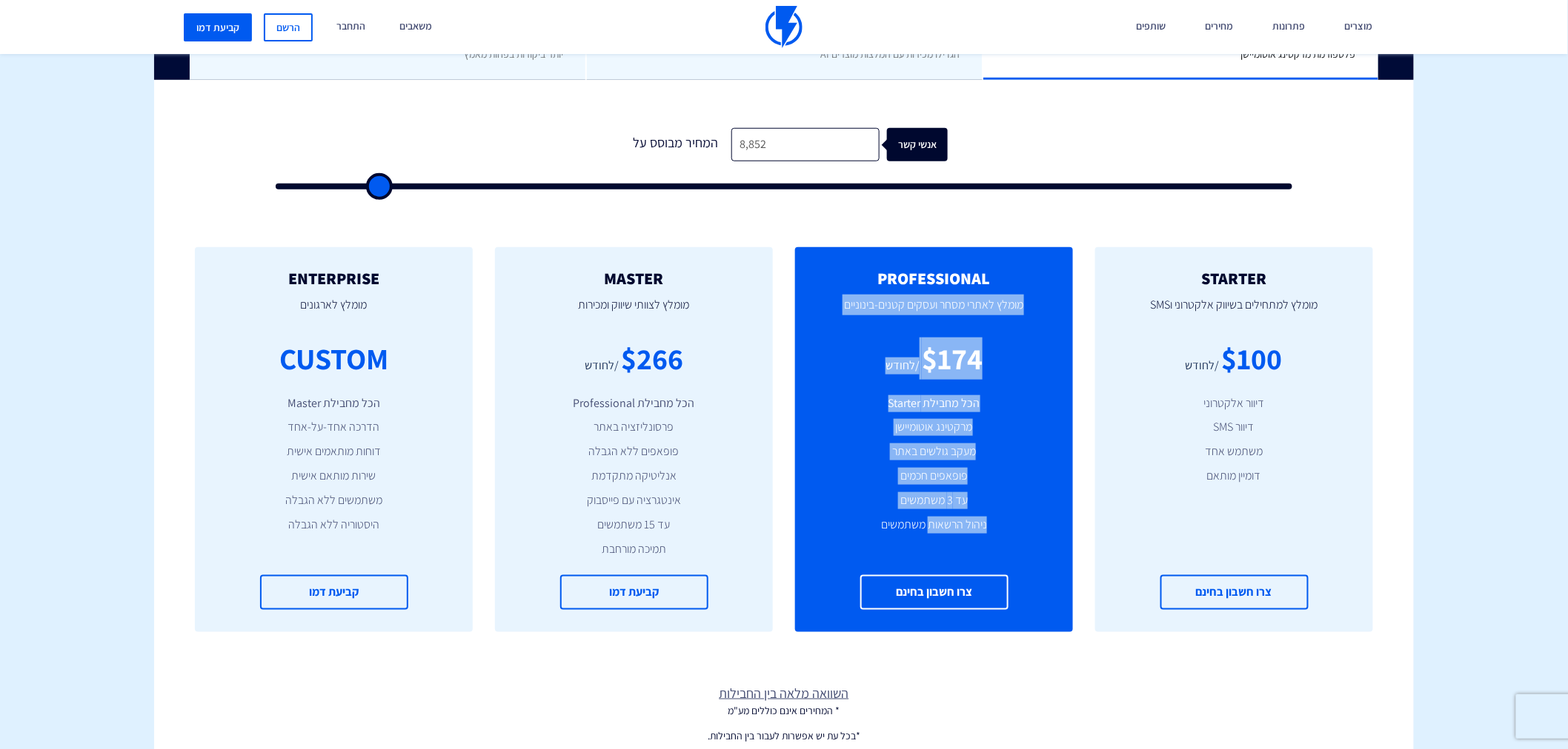
drag, startPoint x: 909, startPoint y: 275, endPoint x: 930, endPoint y: 516, distance: 241.9
click at [930, 516] on div "PROFESSIONAL מומלץ לאתרי מסחר ועסקים קטנים-בינוניים $174 /לחודש הכל מחבילת Star…" at bounding box center [934, 439] width 278 height 385
click at [930, 517] on li "ניהול הרשאות משתמשים" at bounding box center [933, 526] width 233 height 17
drag, startPoint x: 858, startPoint y: 280, endPoint x: 960, endPoint y: 408, distance: 163.7
click at [960, 408] on div "PROFESSIONAL מומלץ לאתרי מסחר ועסקים קטנים-בינוניים $174 /לחודש הכל מחבילת Star…" at bounding box center [934, 439] width 278 height 385
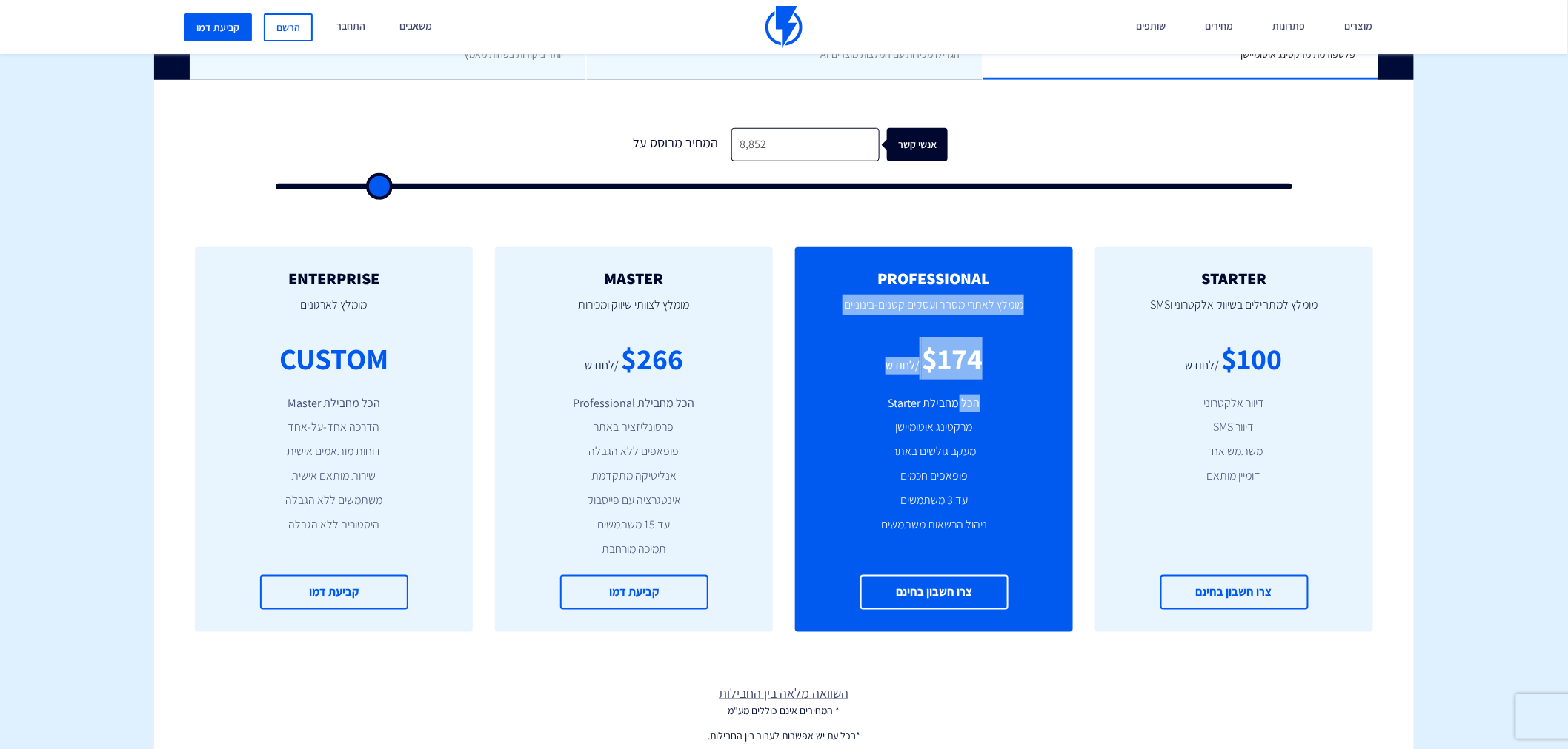
click at [960, 408] on li "הכל מחבילת Starter" at bounding box center [933, 404] width 233 height 17
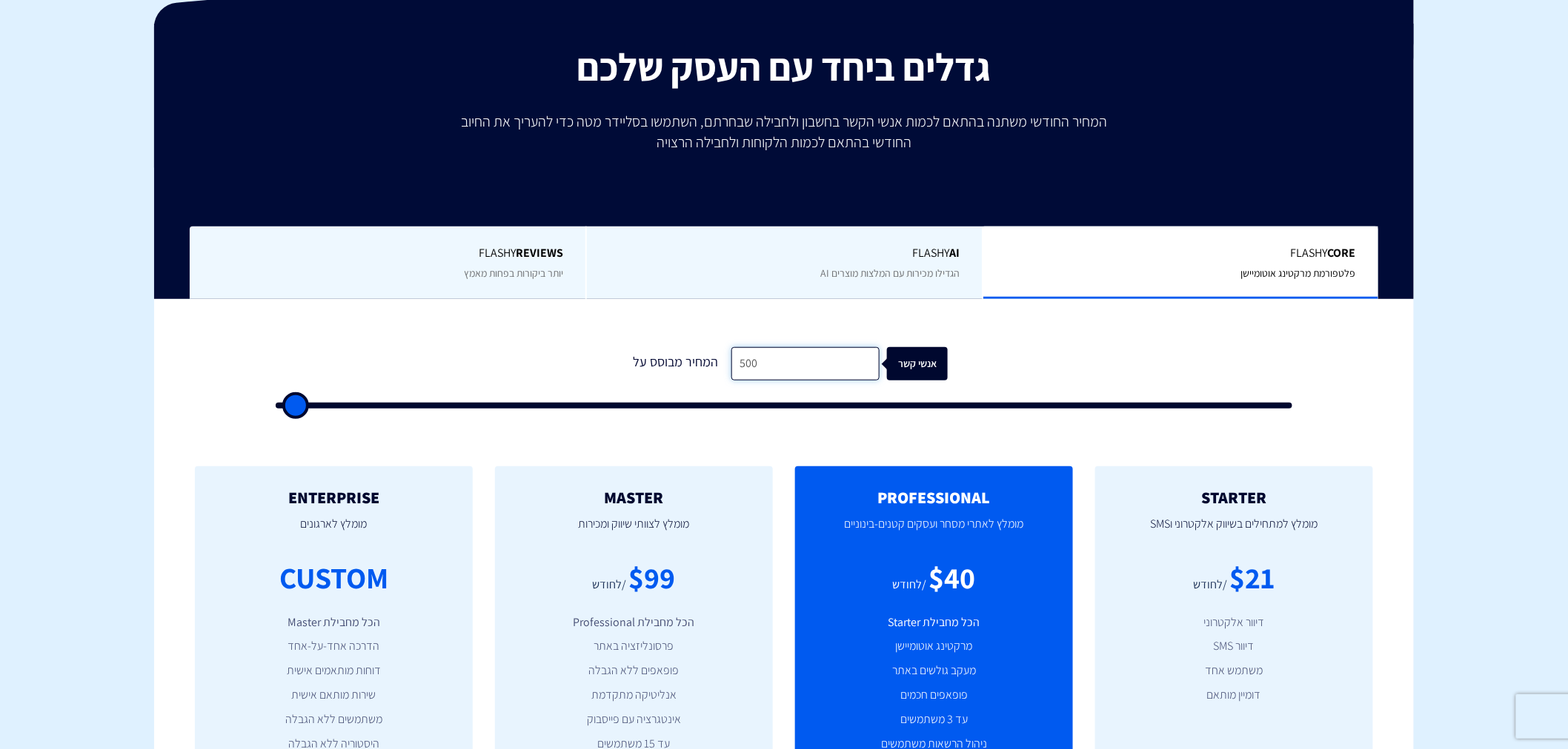
click at [769, 368] on input "500" at bounding box center [805, 363] width 148 height 33
type input "9"
type input "500"
type input "90"
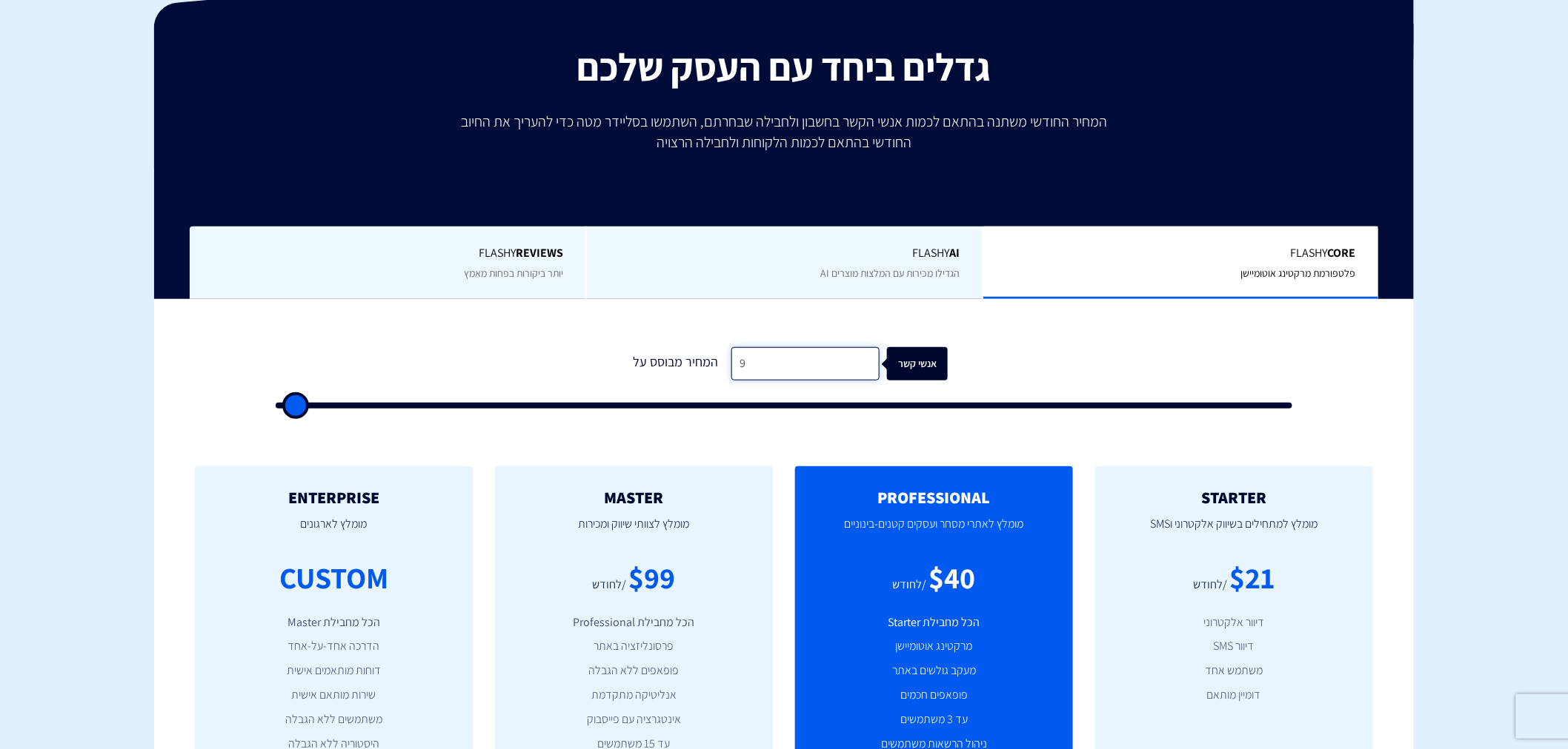
type input "500"
type input "900"
type input "1000"
type input "9,000"
type input "9000"
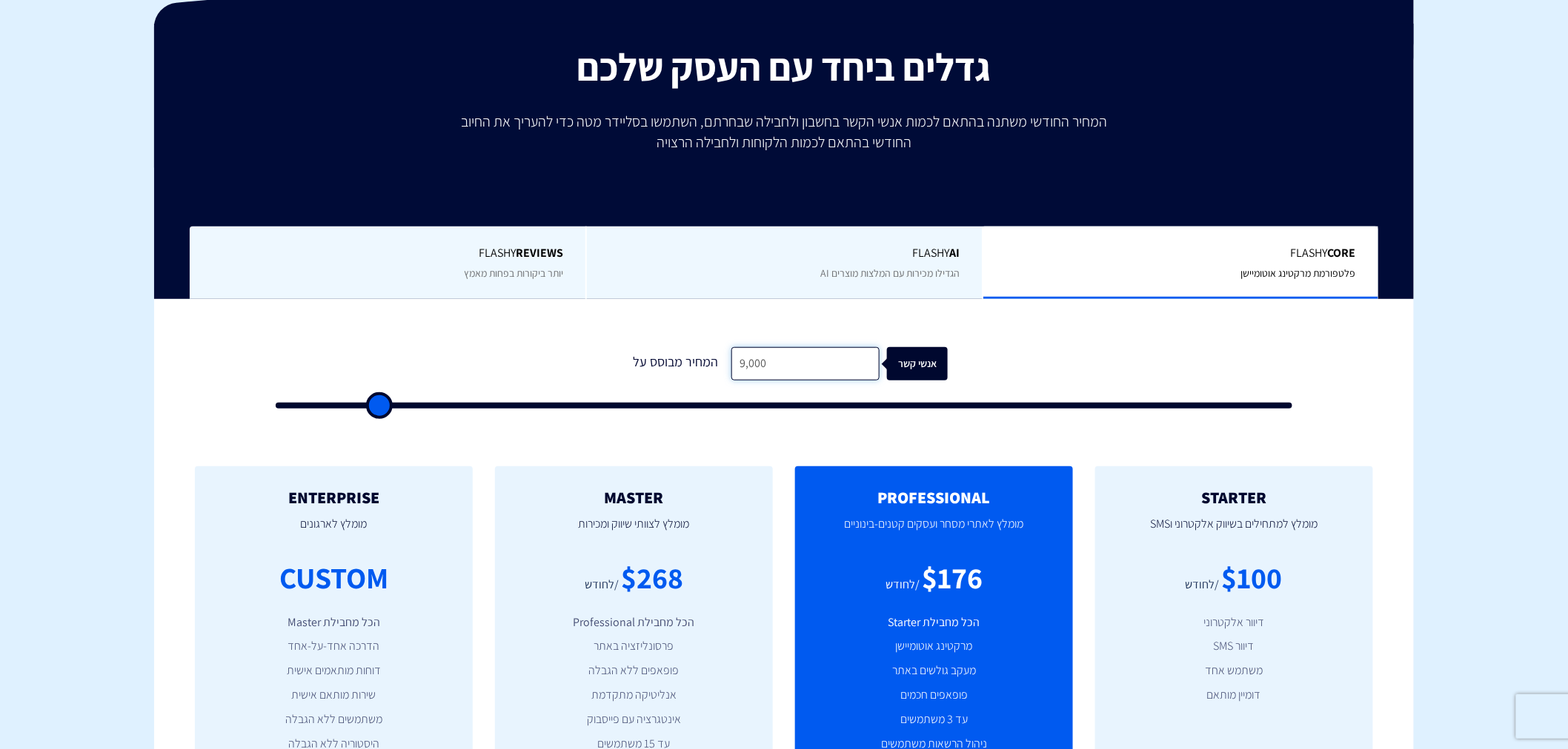
type input "9,000"
